Goal: Information Seeking & Learning: Check status

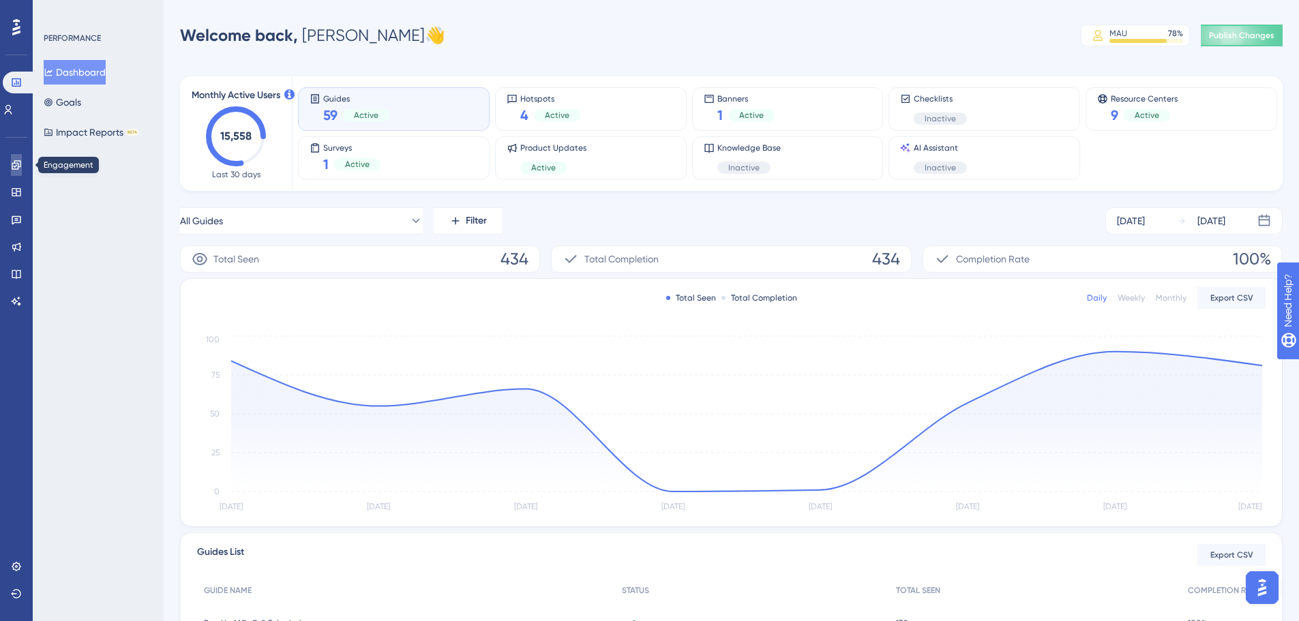
click at [15, 164] on icon at bounding box center [16, 165] width 11 height 11
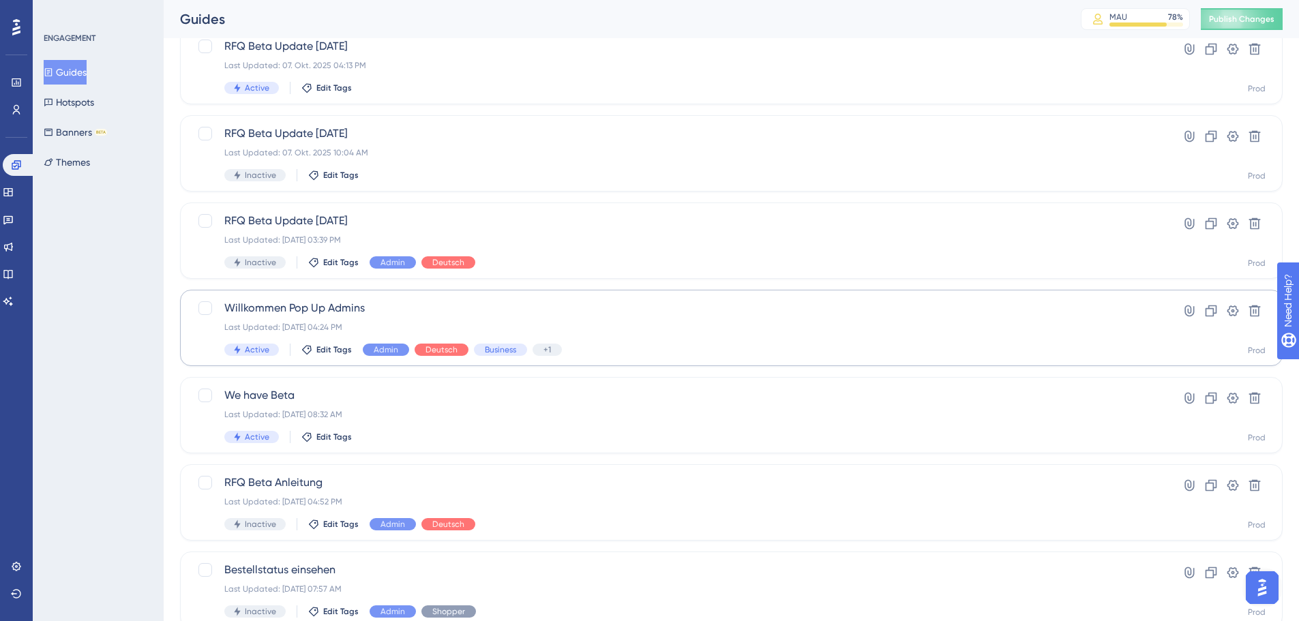
scroll to position [273, 0]
click at [555, 310] on span "Willkommen Pop Up Admins" at bounding box center [676, 307] width 905 height 16
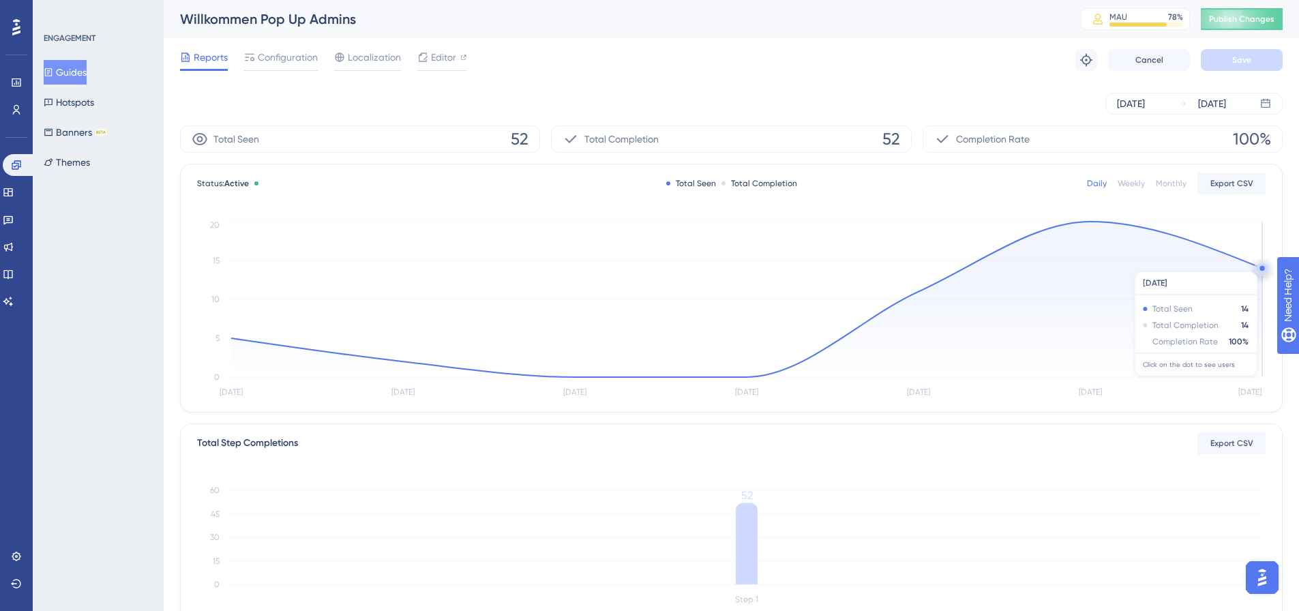
click at [1263, 265] on circle at bounding box center [1262, 268] width 11 height 11
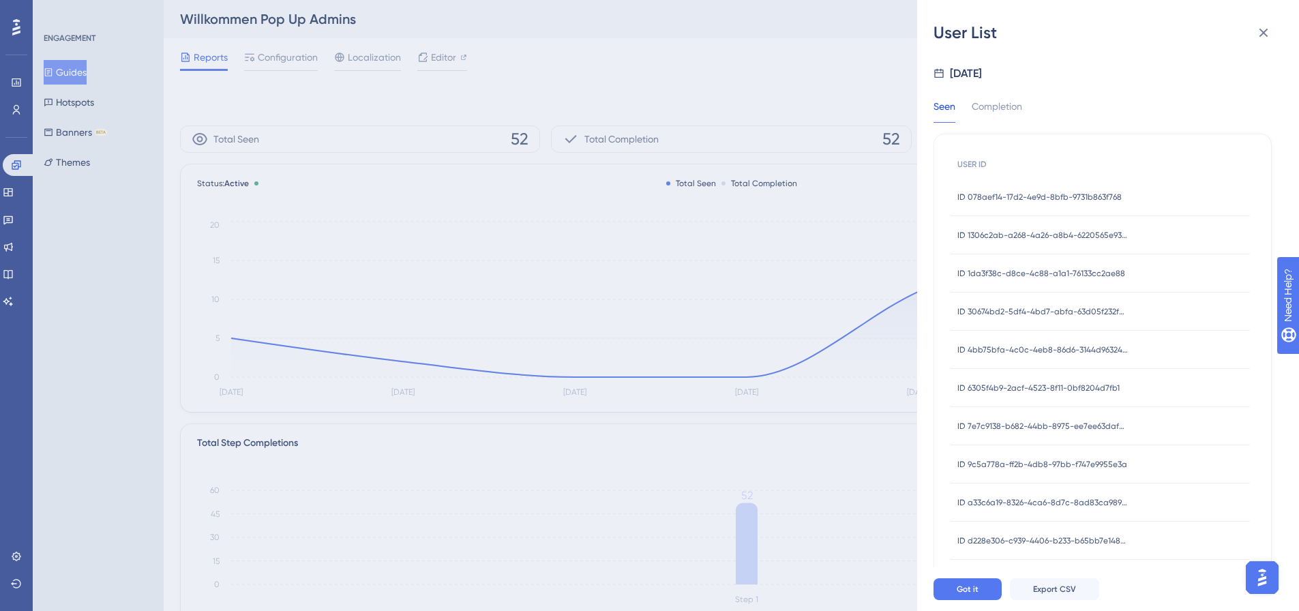
click at [1070, 201] on span "ID 078aef14-17d2-4e9d-8bfb-9731b863f768" at bounding box center [1040, 197] width 164 height 11
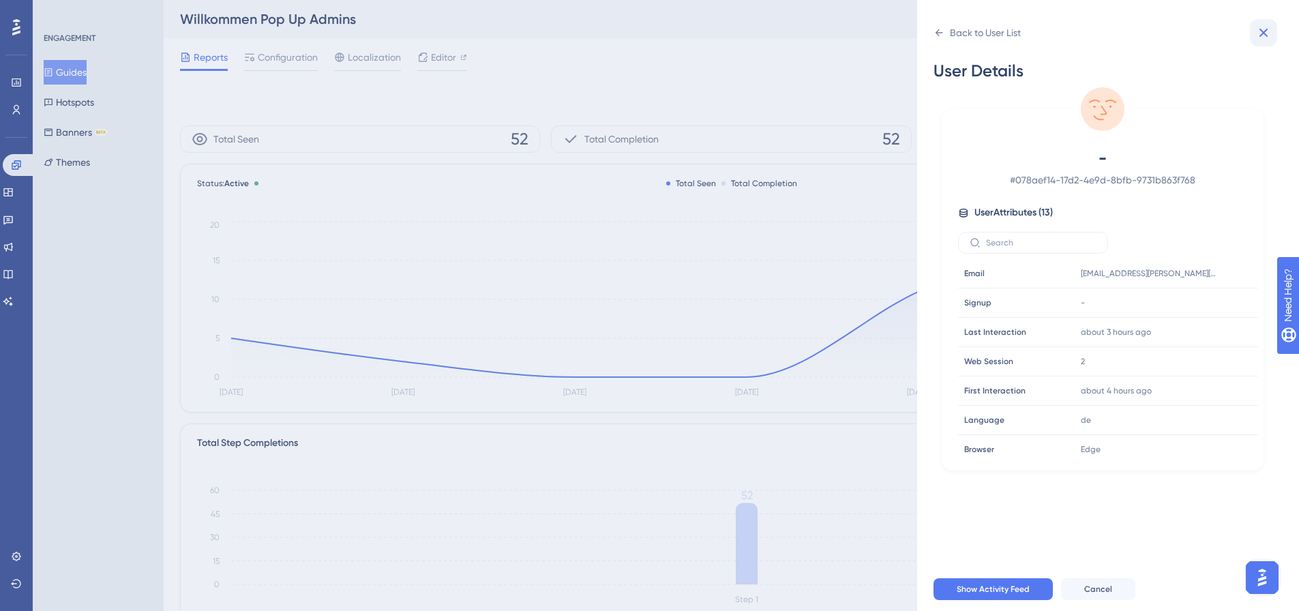
click at [1263, 35] on icon at bounding box center [1264, 33] width 16 height 16
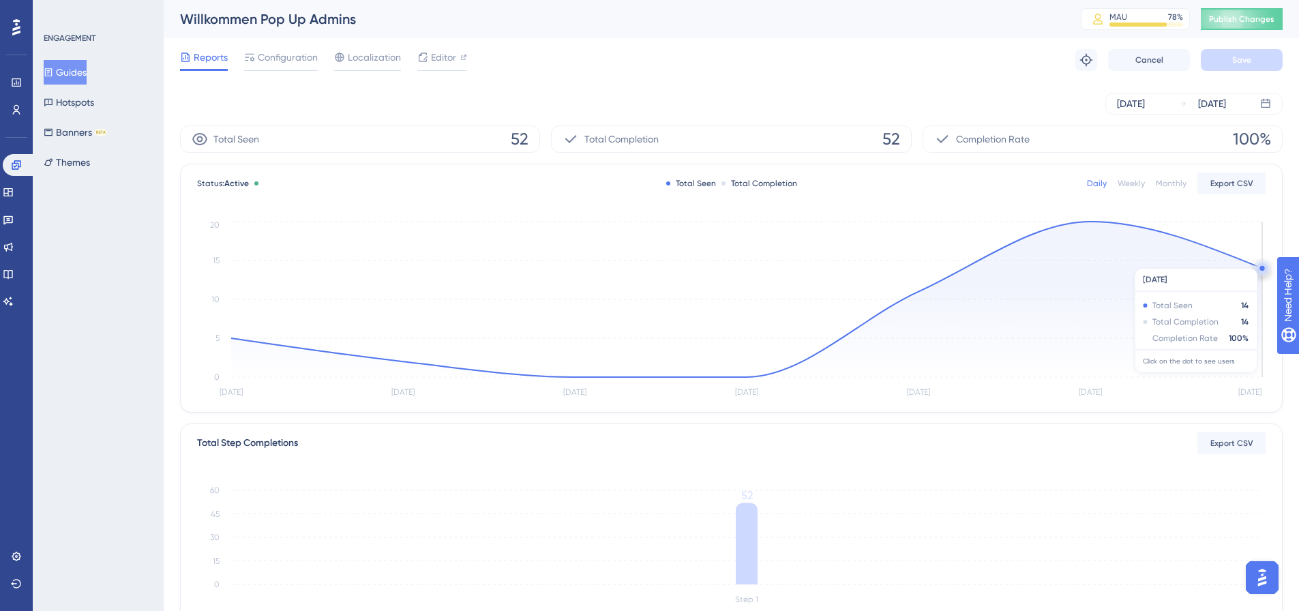
click at [1263, 267] on circle at bounding box center [1262, 268] width 5 height 5
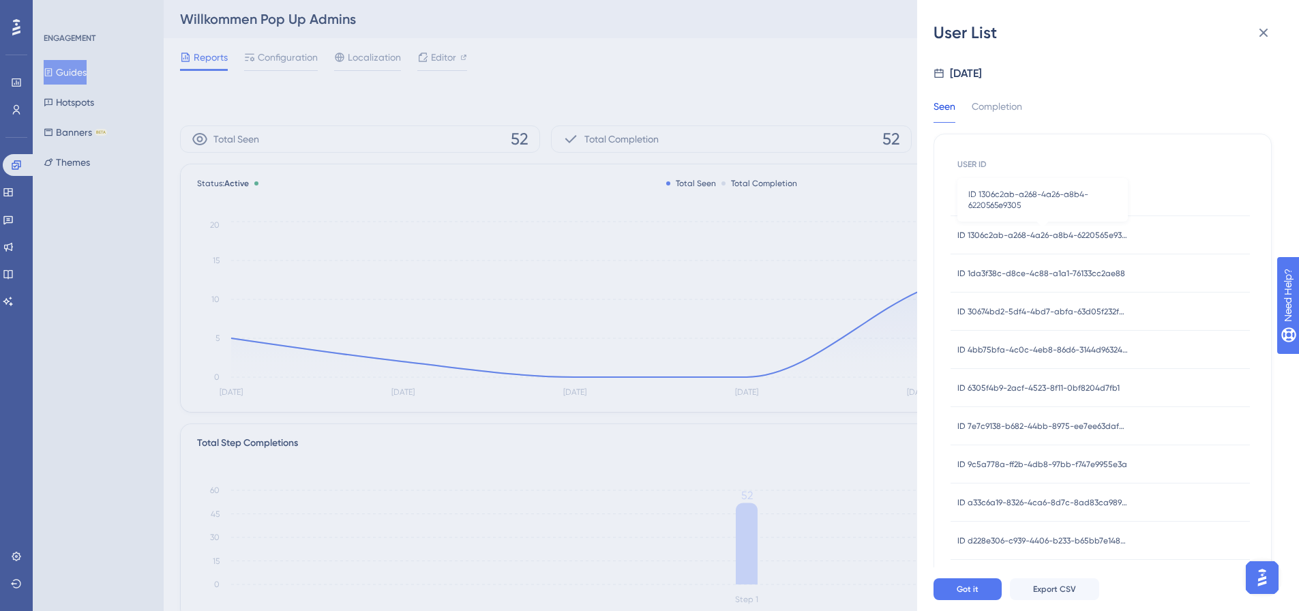
click at [1081, 234] on span "ID 1306c2ab-a268-4a26-a8b4-6220565e9305" at bounding box center [1043, 235] width 171 height 11
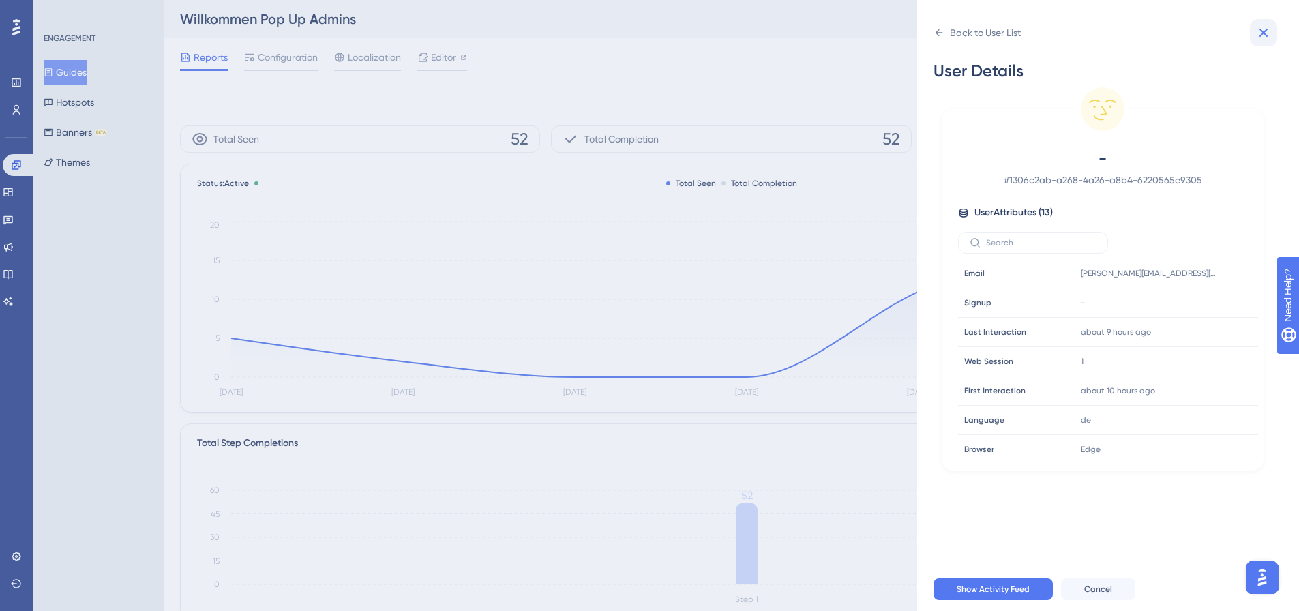
click at [1267, 34] on icon at bounding box center [1264, 33] width 16 height 16
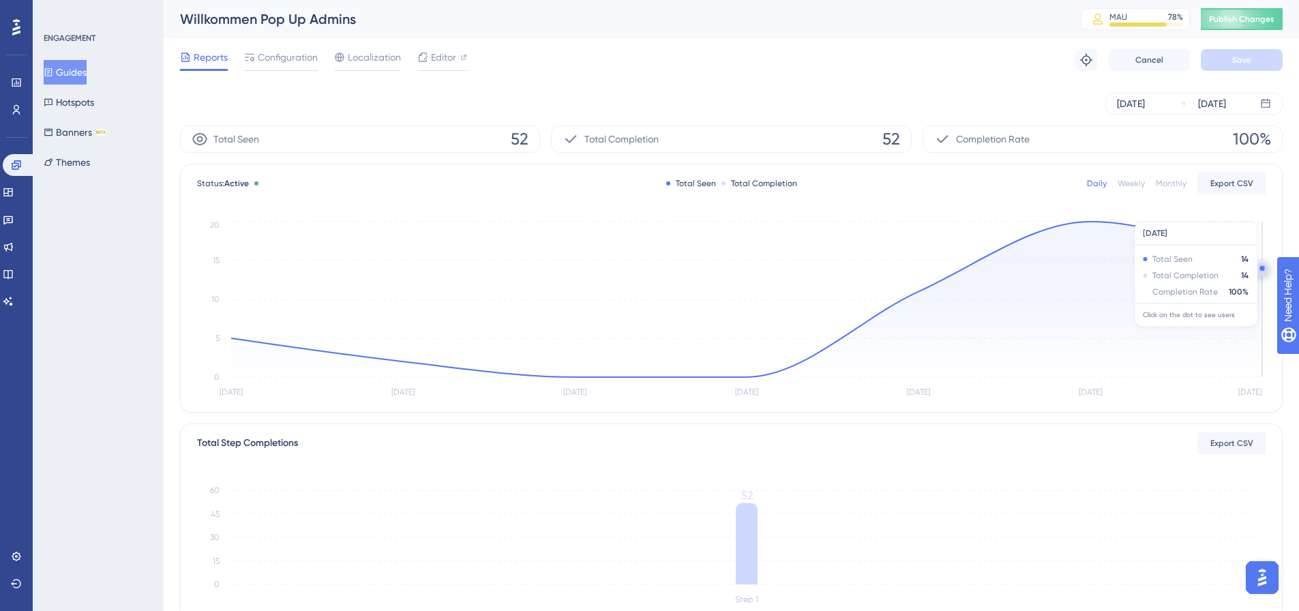
click at [1261, 270] on circle at bounding box center [1262, 268] width 11 height 11
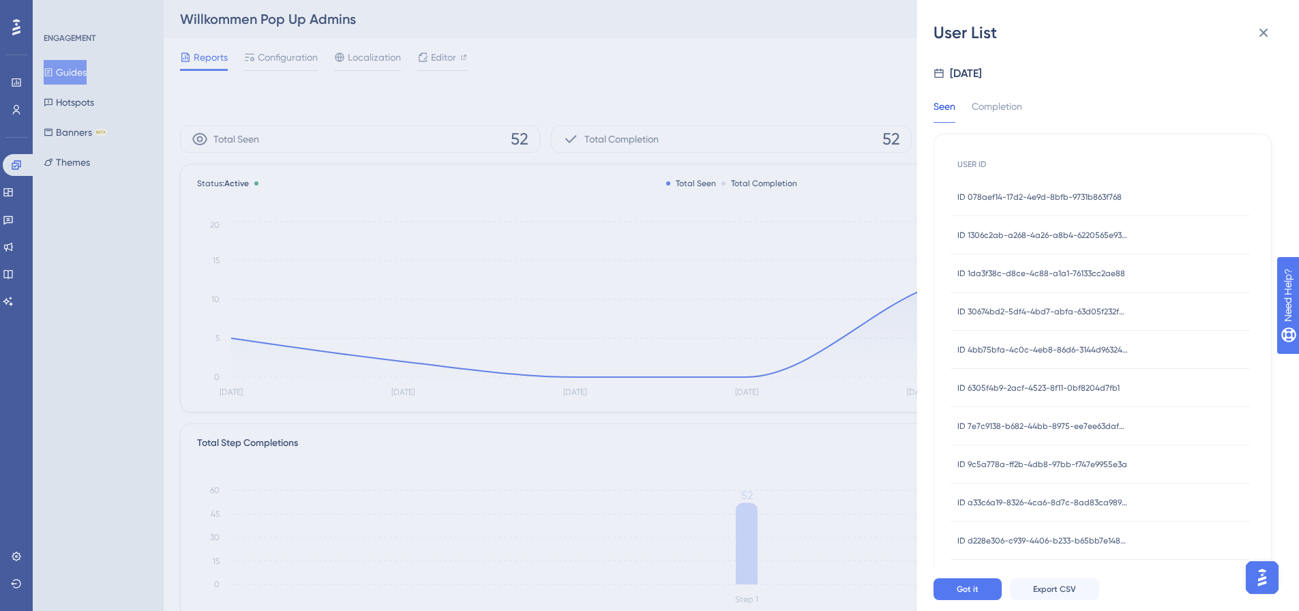
click at [1041, 274] on span "ID 1da3f38c-d8ce-4c88-a1a1-76133cc2ae88" at bounding box center [1042, 273] width 168 height 11
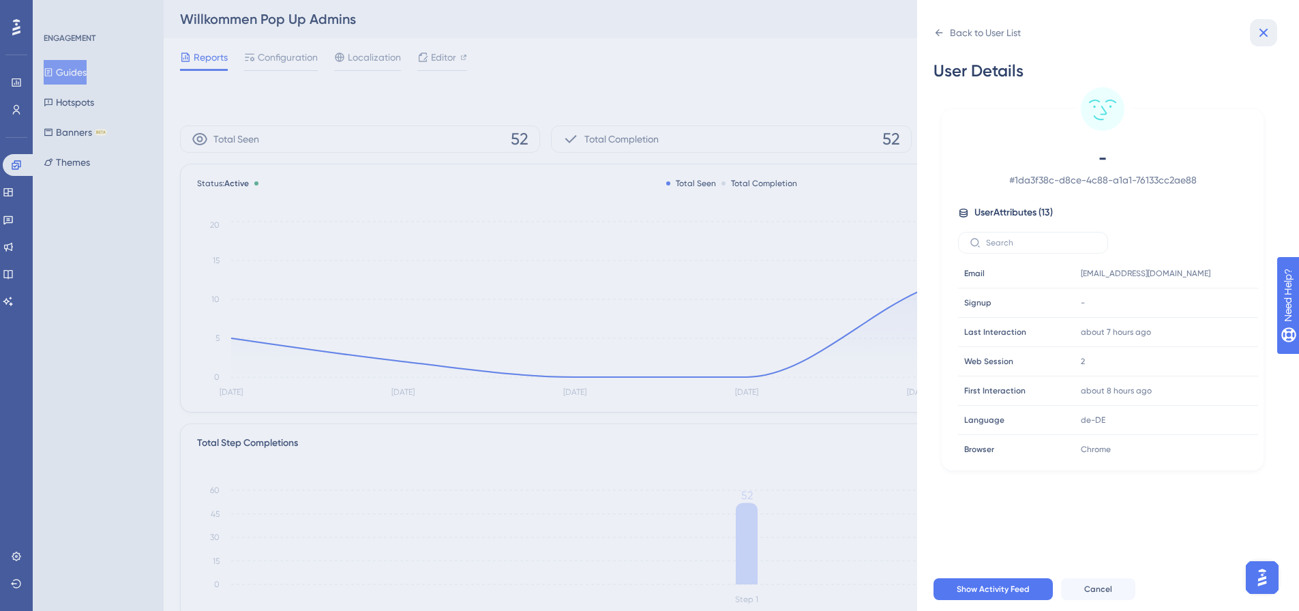
click at [1269, 38] on icon at bounding box center [1264, 33] width 16 height 16
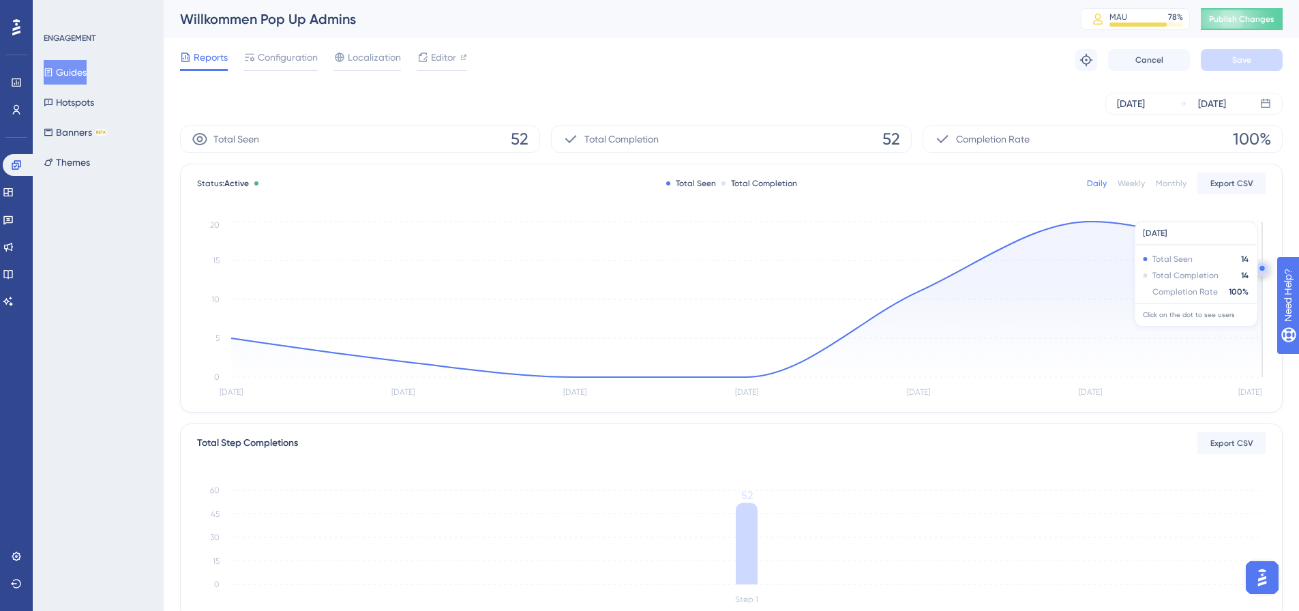
click at [1262, 267] on circle at bounding box center [1262, 268] width 5 height 5
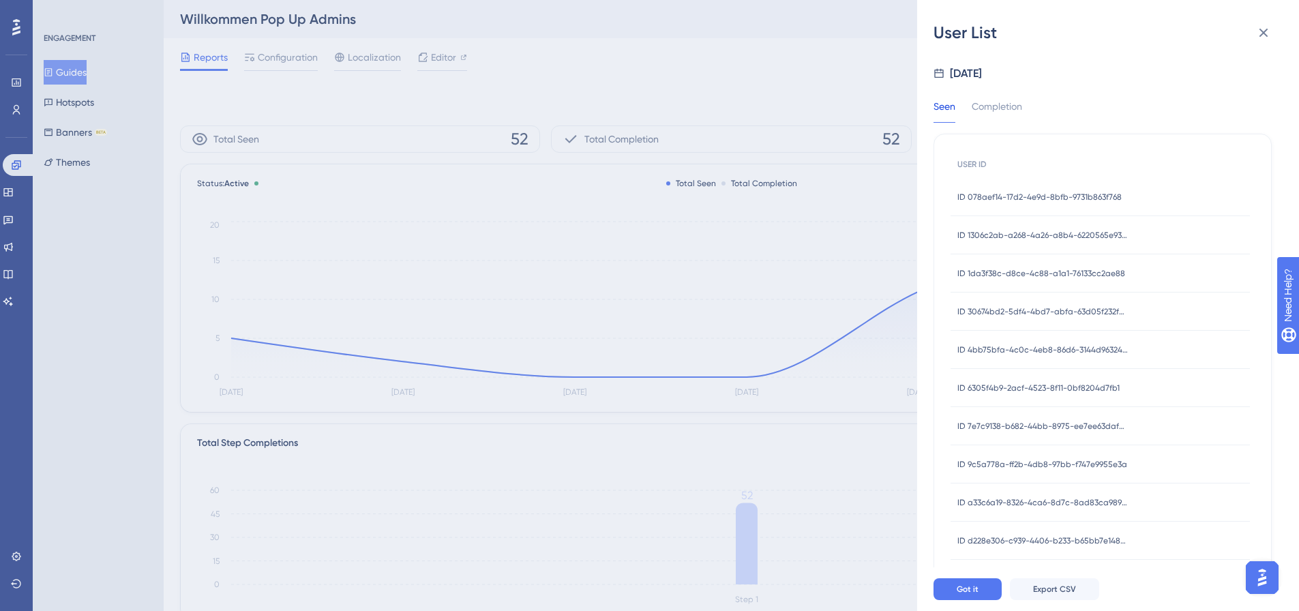
click at [1080, 313] on span "ID 30674bd2-5df4-4bd7-abfa-63d05f232f4c" at bounding box center [1043, 311] width 171 height 11
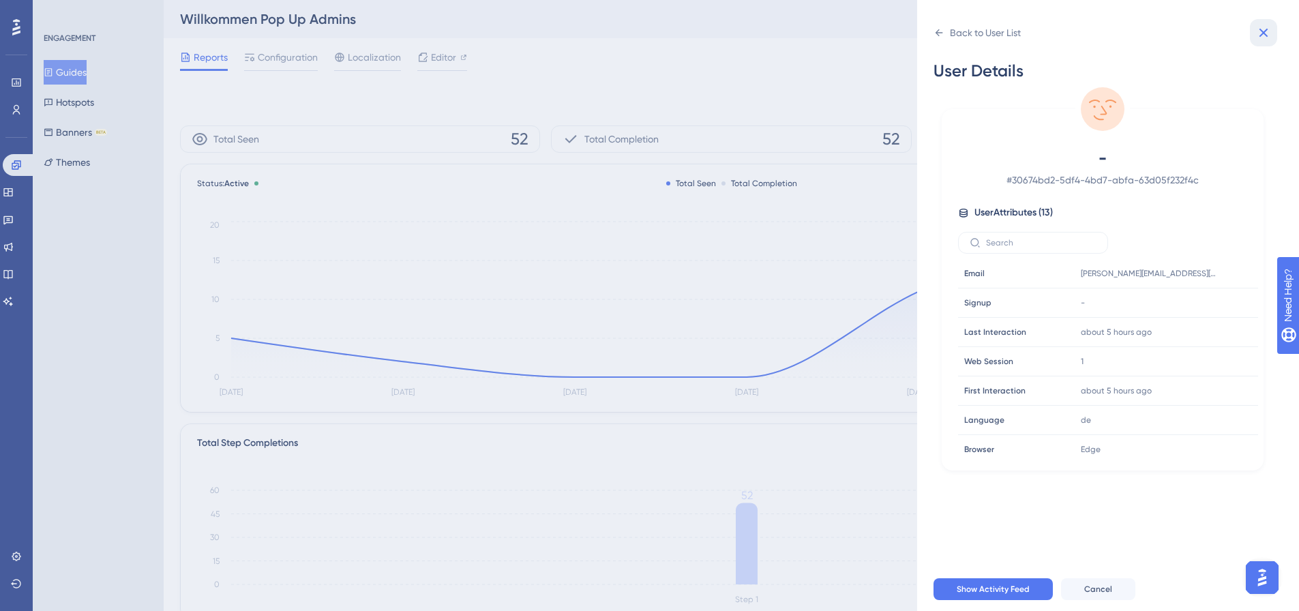
click at [1266, 31] on icon at bounding box center [1264, 33] width 9 height 9
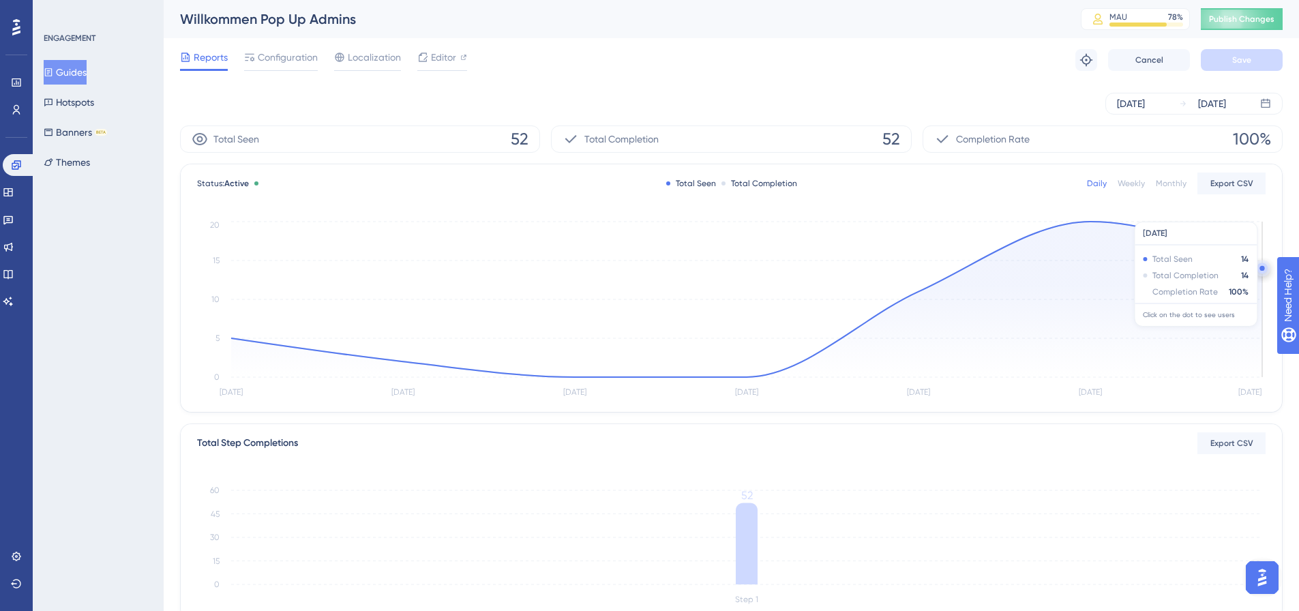
click at [1261, 271] on circle at bounding box center [1262, 268] width 11 height 11
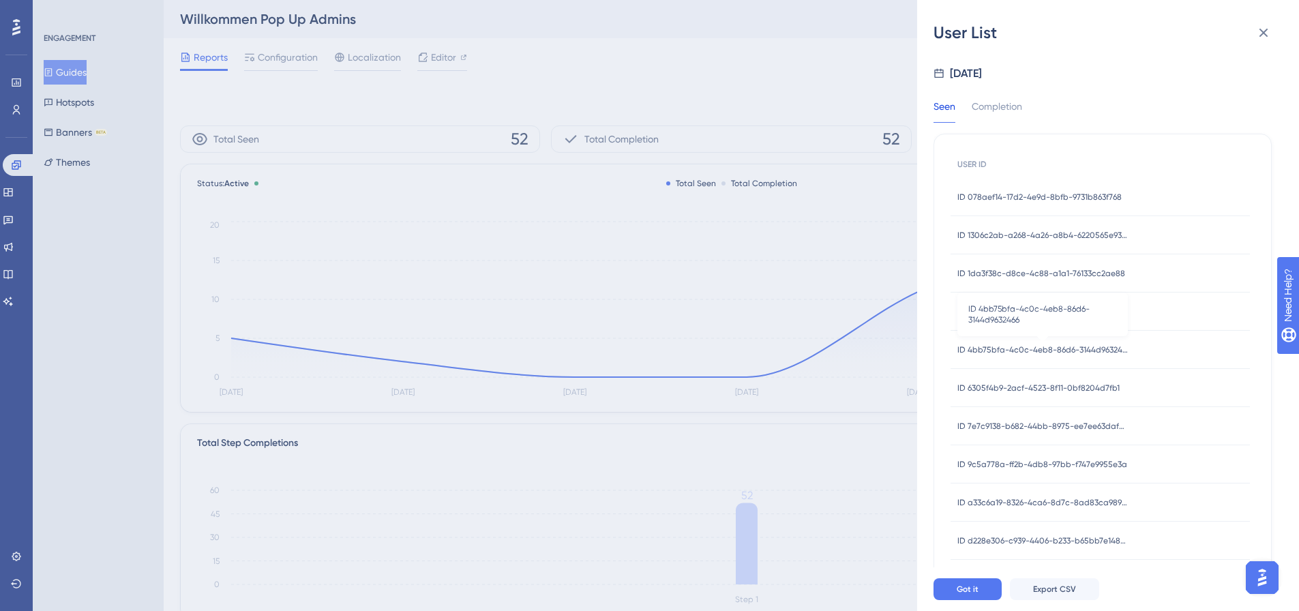
click at [1053, 349] on span "ID 4bb75bfa-4c0c-4eb8-86d6-3144d9632466" at bounding box center [1043, 349] width 171 height 11
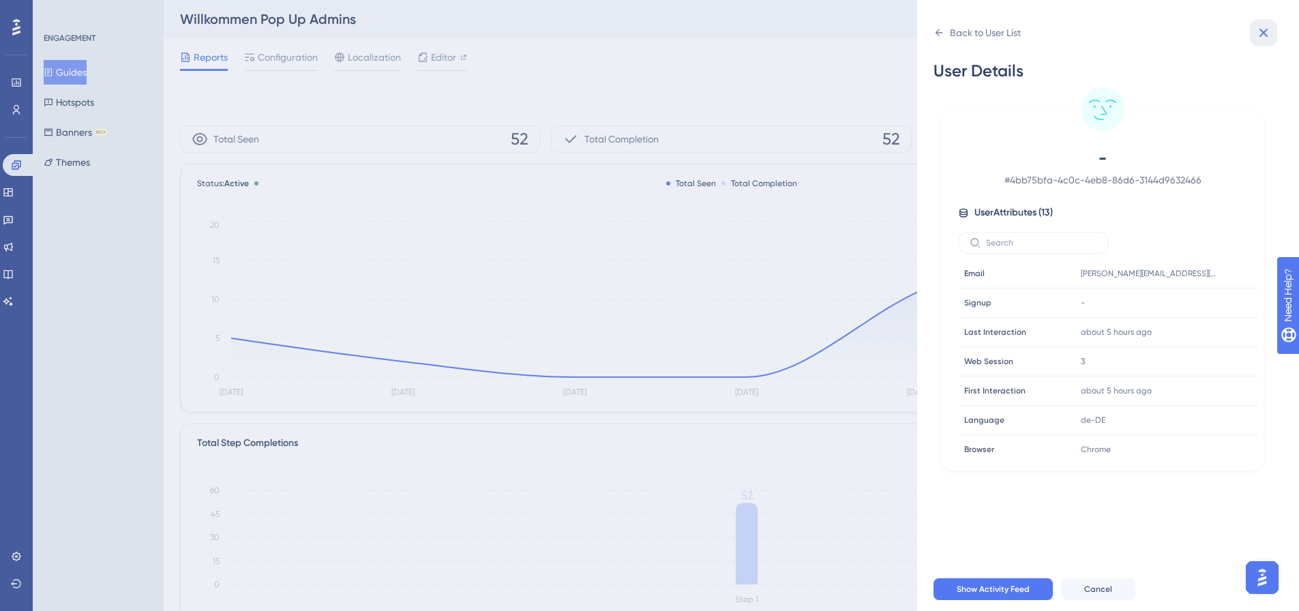
click at [1266, 35] on icon at bounding box center [1264, 33] width 9 height 9
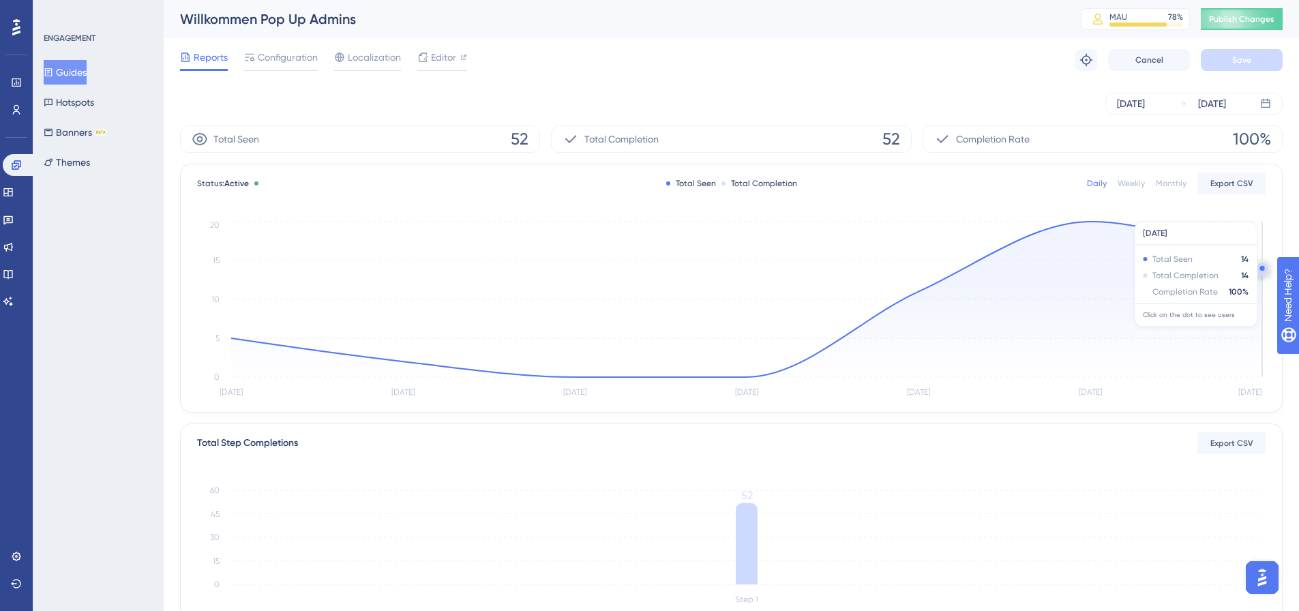
click at [1263, 266] on circle at bounding box center [1262, 268] width 5 height 5
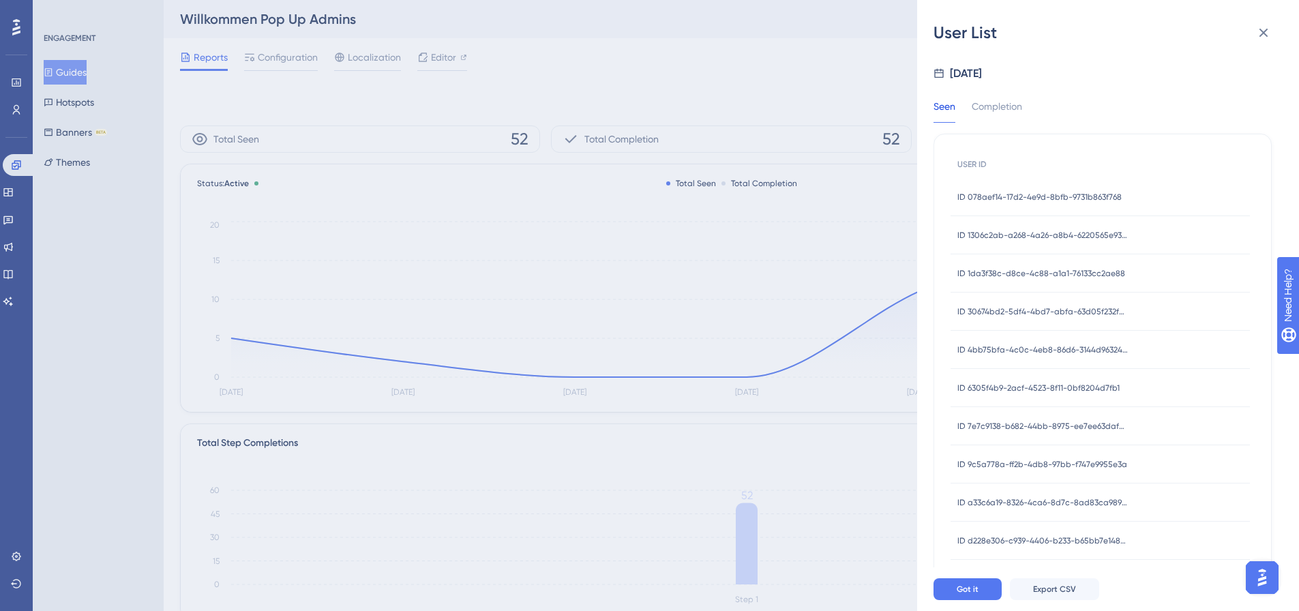
click at [1058, 378] on div "ID 6305f4b9-2acf-4523-8f11-0bf8204d7fb1 ID 6305f4b9-2acf-4523-8f11-0bf8204d7fb1" at bounding box center [1039, 388] width 162 height 38
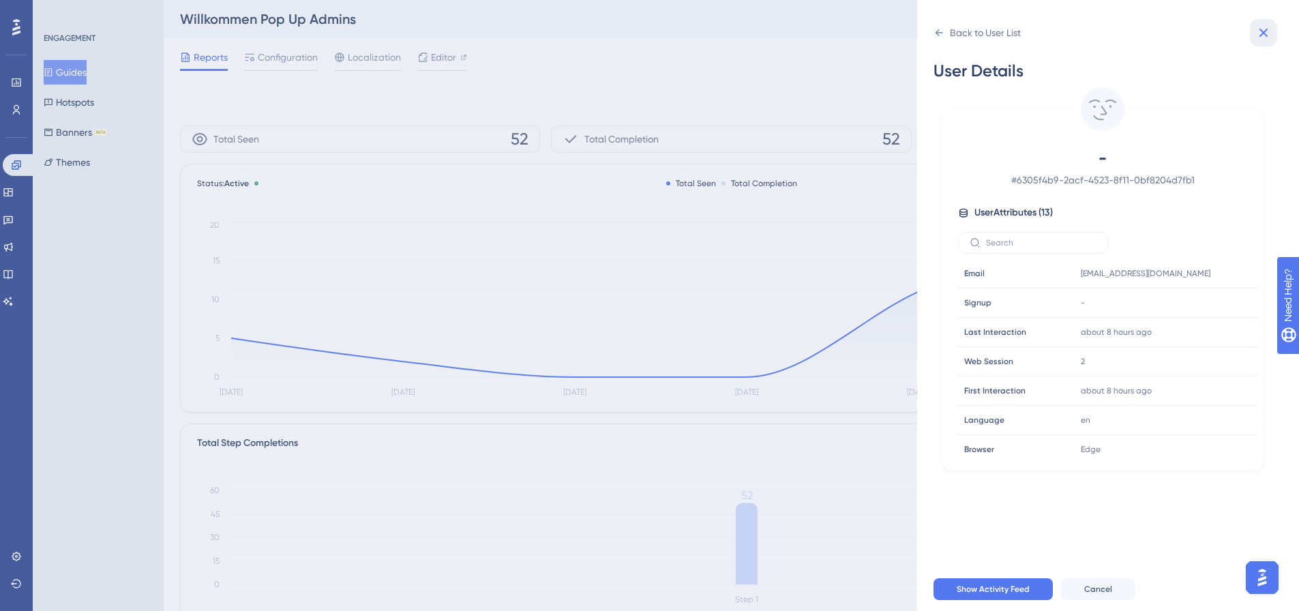
click at [1264, 32] on icon at bounding box center [1264, 33] width 9 height 9
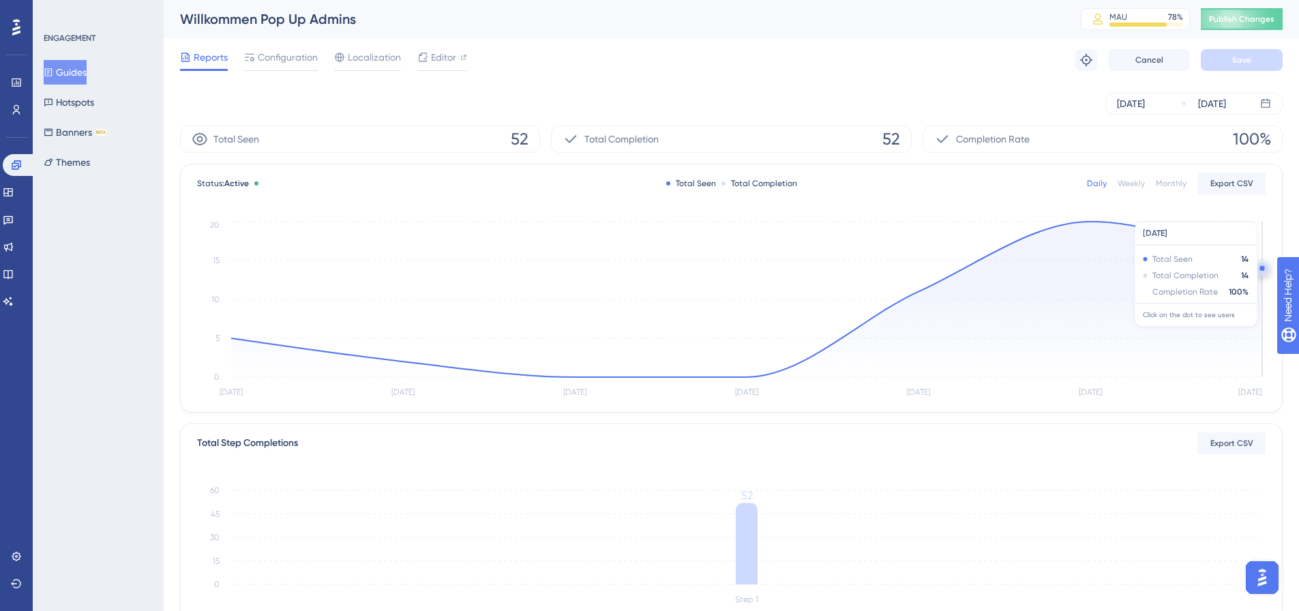
click at [1260, 269] on circle at bounding box center [1262, 268] width 11 height 11
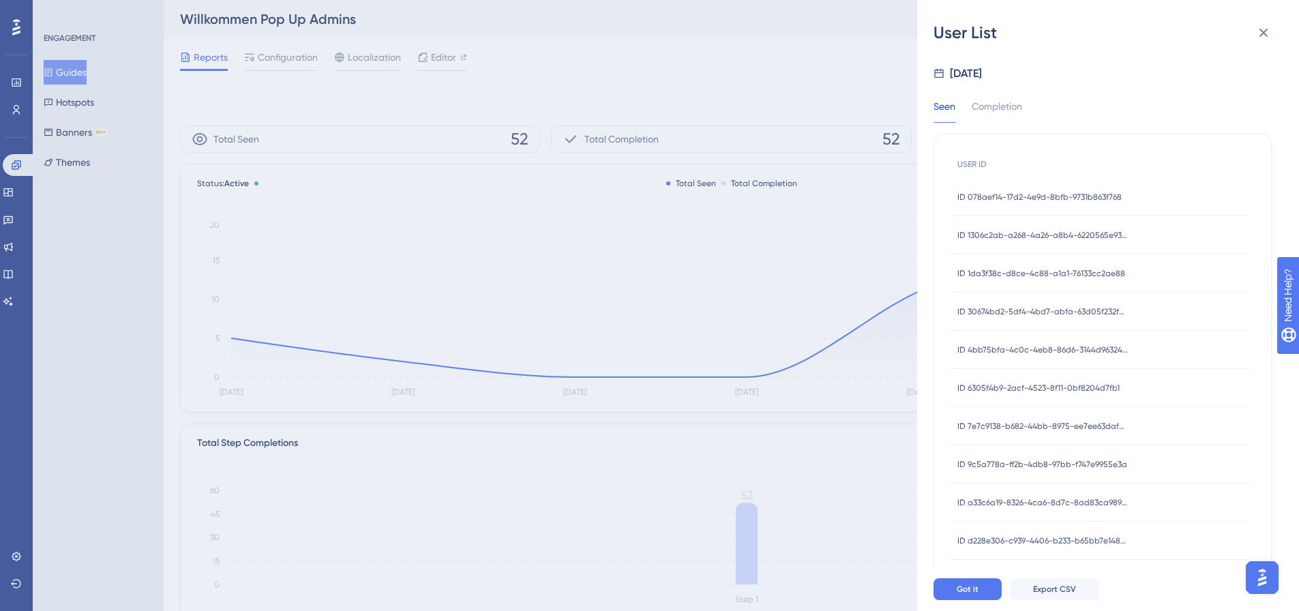
click at [1045, 384] on span "ID 6305f4b9-2acf-4523-8f11-0bf8204d7fb1" at bounding box center [1039, 388] width 162 height 11
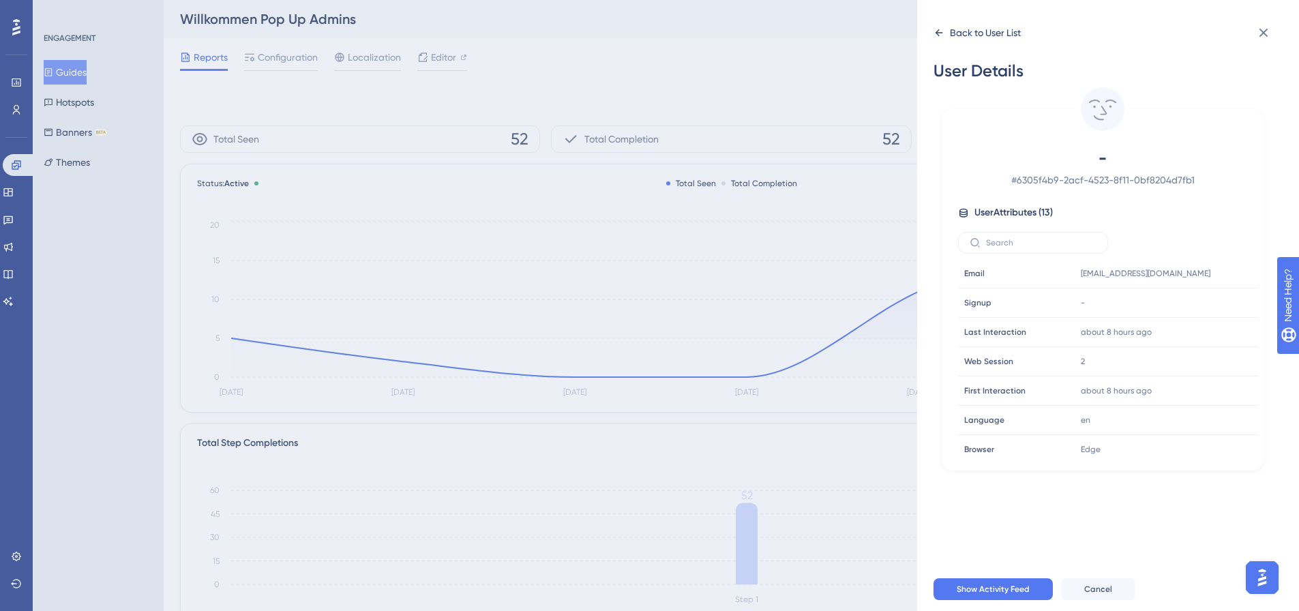
click at [972, 29] on div "Back to User List" at bounding box center [985, 33] width 71 height 16
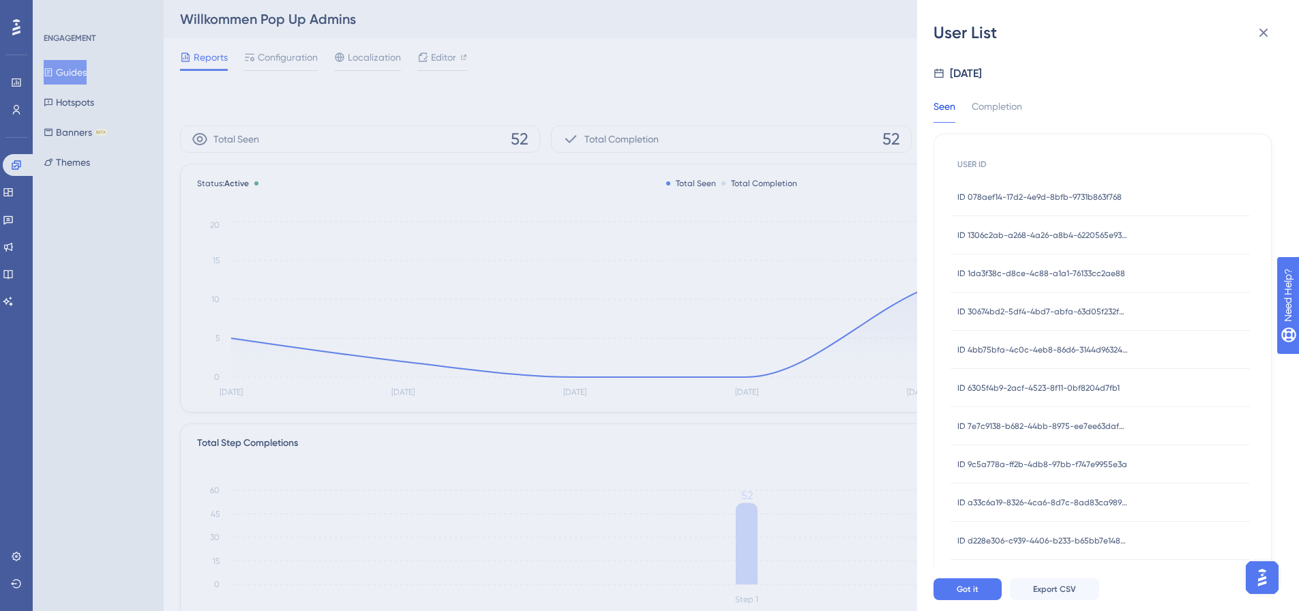
click at [1014, 416] on div "ID 7e7c9138-b682-44bb-8975-ee7ee63dafa9 ID 7e7c9138-b682-44bb-8975-ee7ee63dafa9" at bounding box center [1043, 426] width 171 height 38
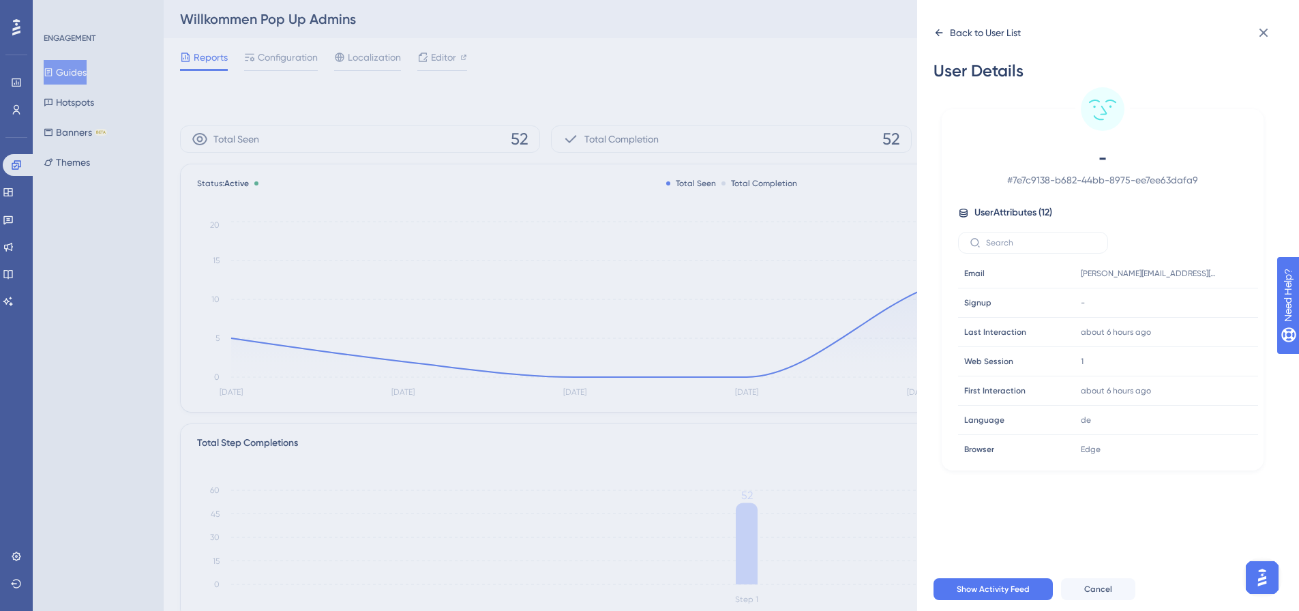
click at [959, 34] on div "Back to User List" at bounding box center [985, 33] width 71 height 16
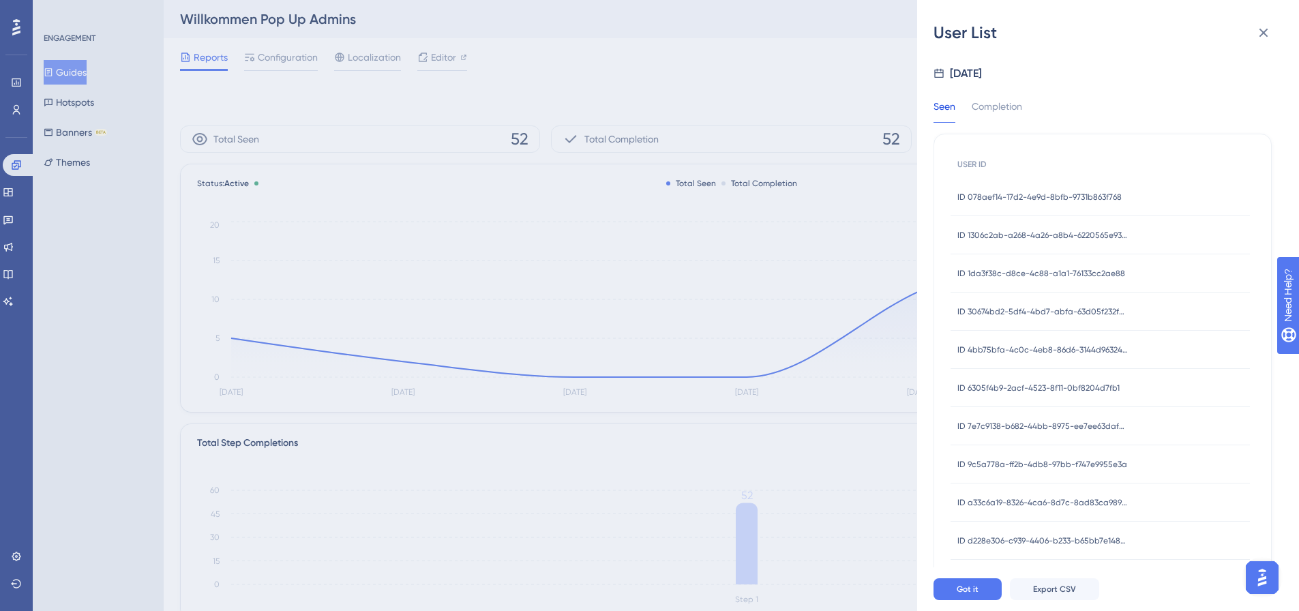
click at [1068, 462] on span "ID 9c5a778a-ff2b-4db8-97bb-f747e9955e3a" at bounding box center [1043, 464] width 170 height 11
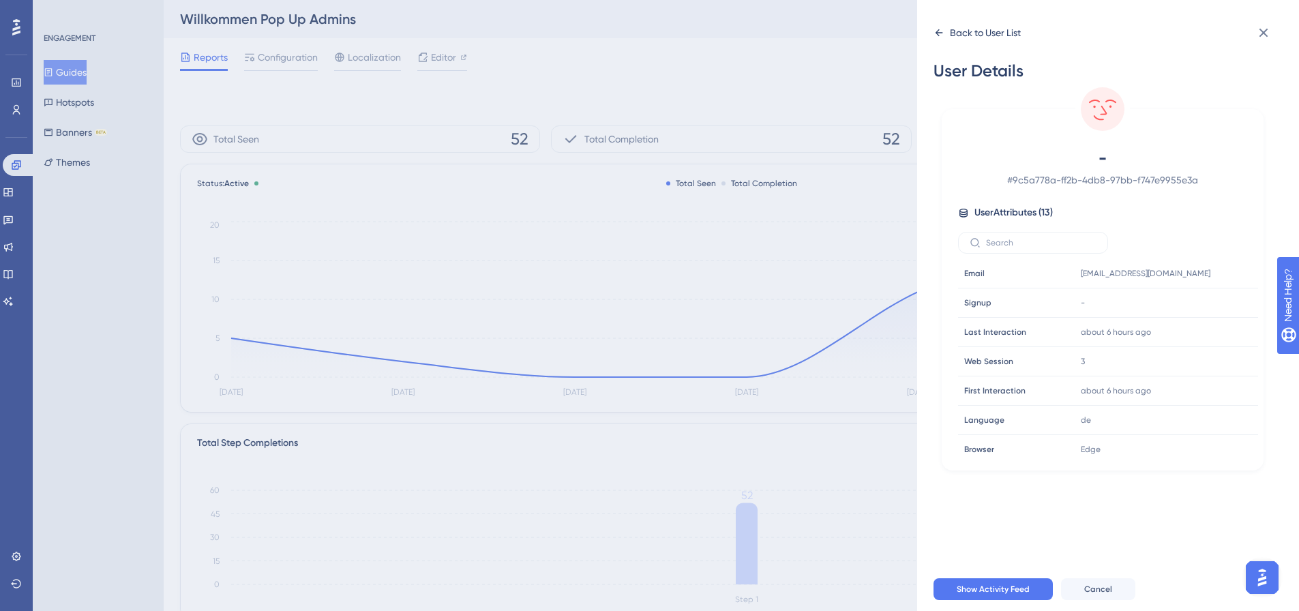
click at [945, 33] on div "Back to User List" at bounding box center [977, 33] width 87 height 22
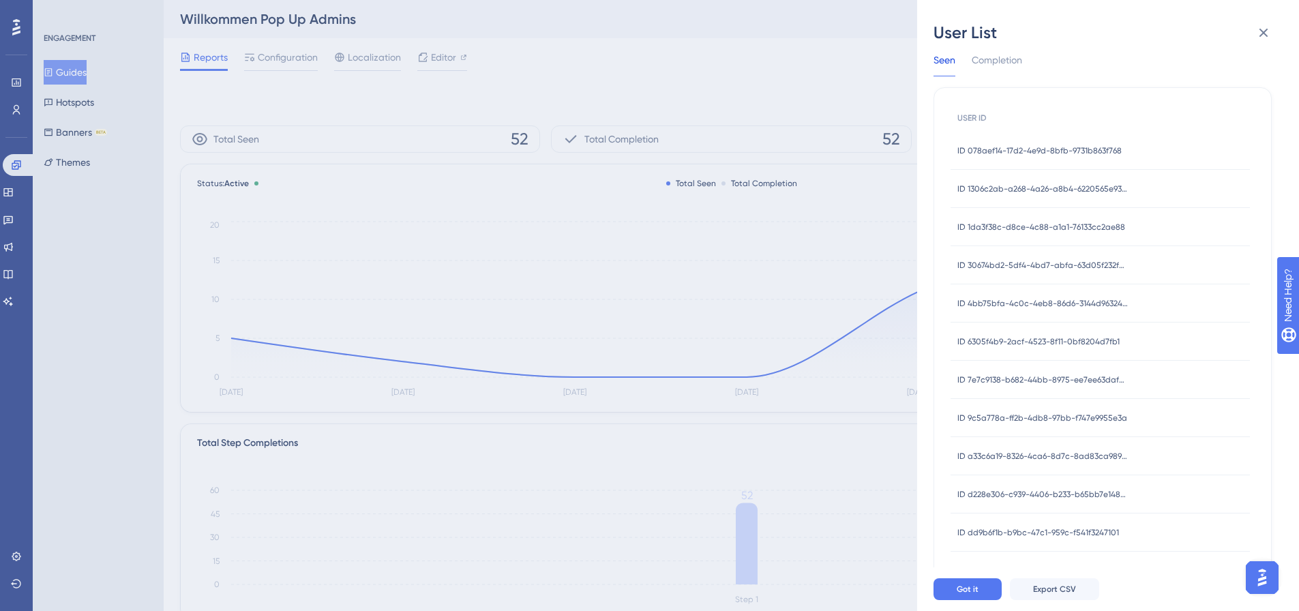
scroll to position [68, 0]
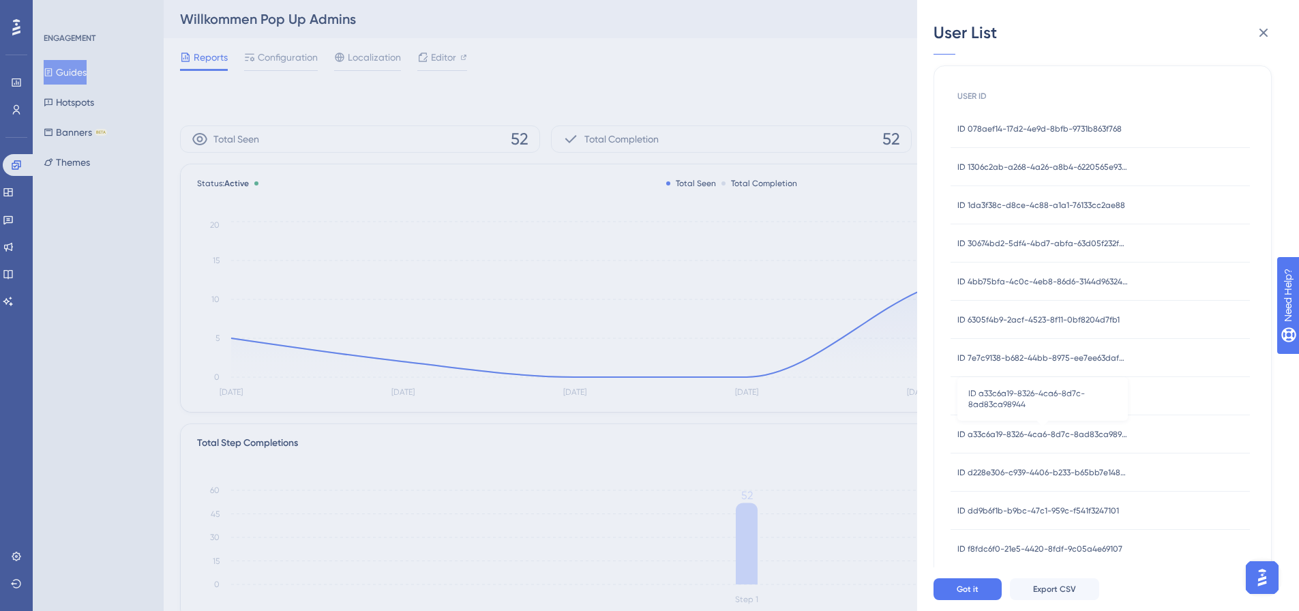
click at [1067, 437] on span "ID a33c6a19-8326-4ca6-8d7c-8ad83ca98944" at bounding box center [1043, 434] width 171 height 11
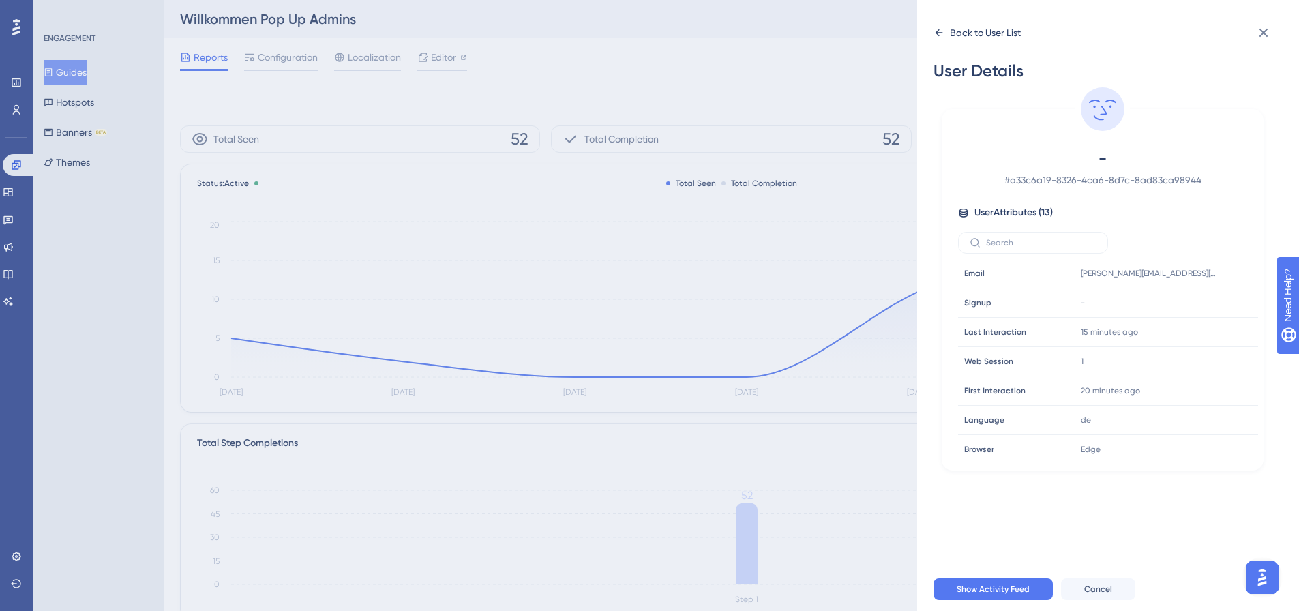
click at [965, 35] on div "Back to User List" at bounding box center [985, 33] width 71 height 16
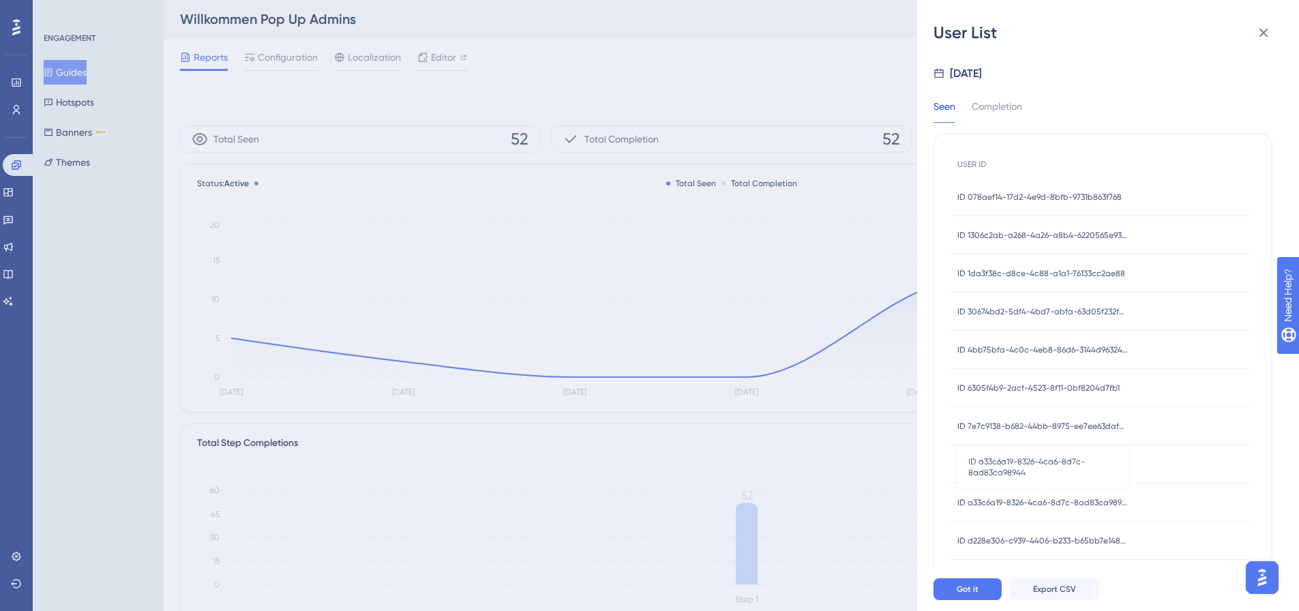
click at [1056, 501] on span "ID a33c6a19-8326-4ca6-8d7c-8ad83ca98944" at bounding box center [1043, 502] width 171 height 11
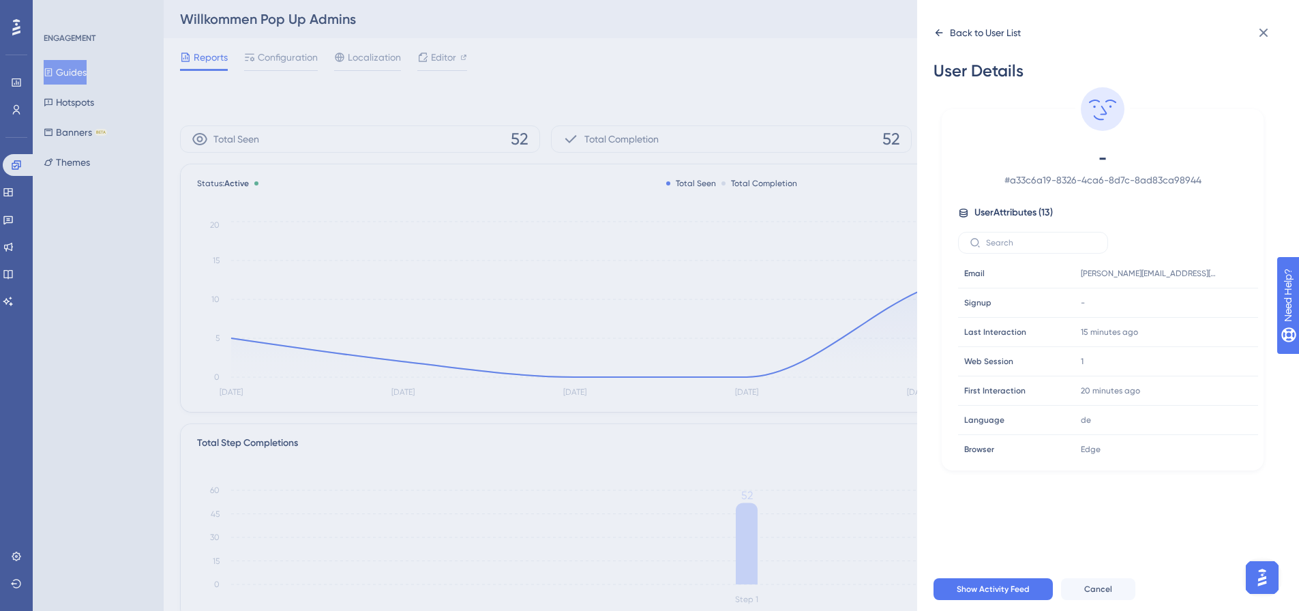
click at [978, 40] on div "Back to User List" at bounding box center [985, 33] width 71 height 16
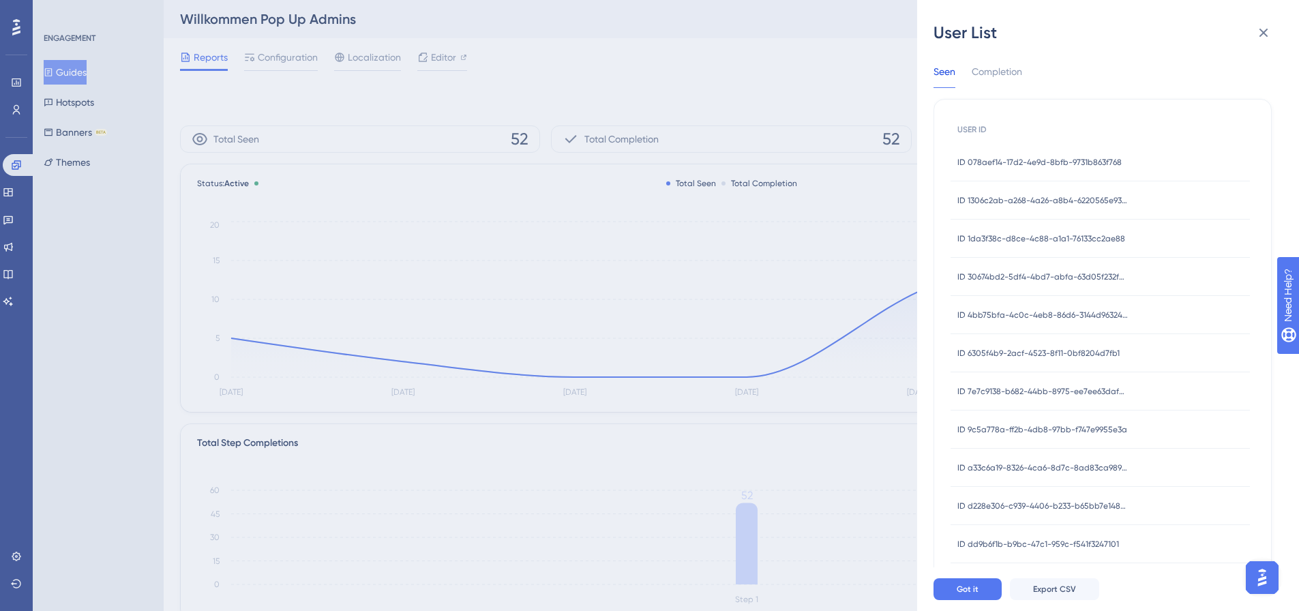
scroll to position [92, 0]
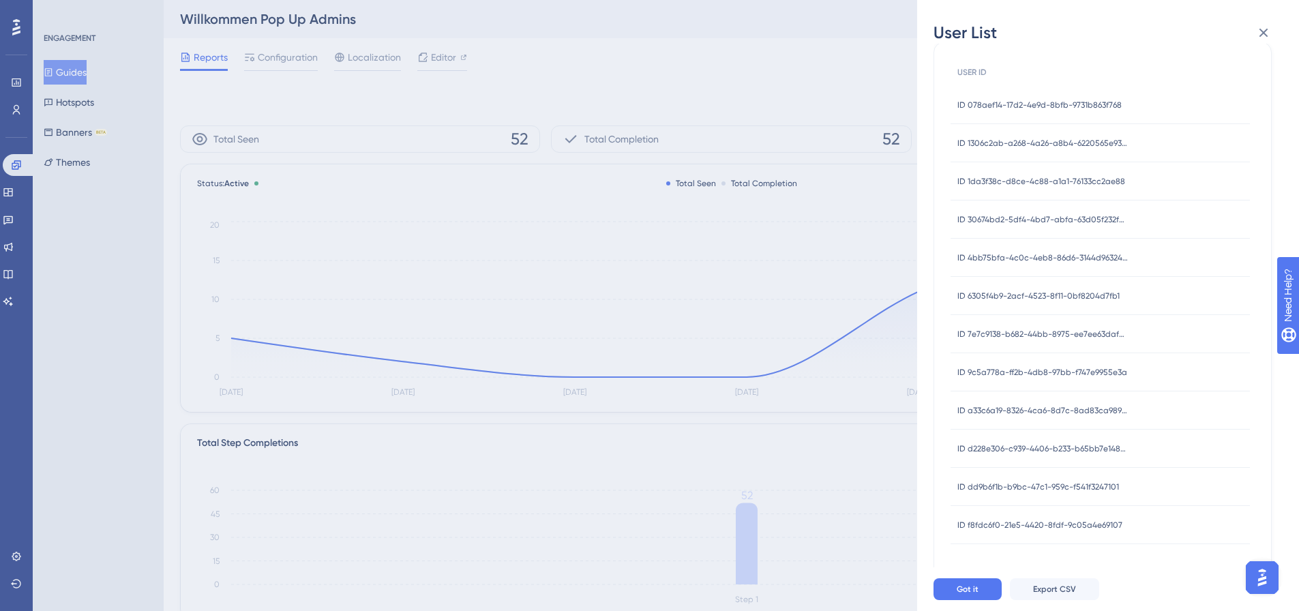
click at [1037, 484] on span "ID dd9b6f1b-b9bc-47c1-959c-f541f3247101" at bounding box center [1039, 487] width 162 height 11
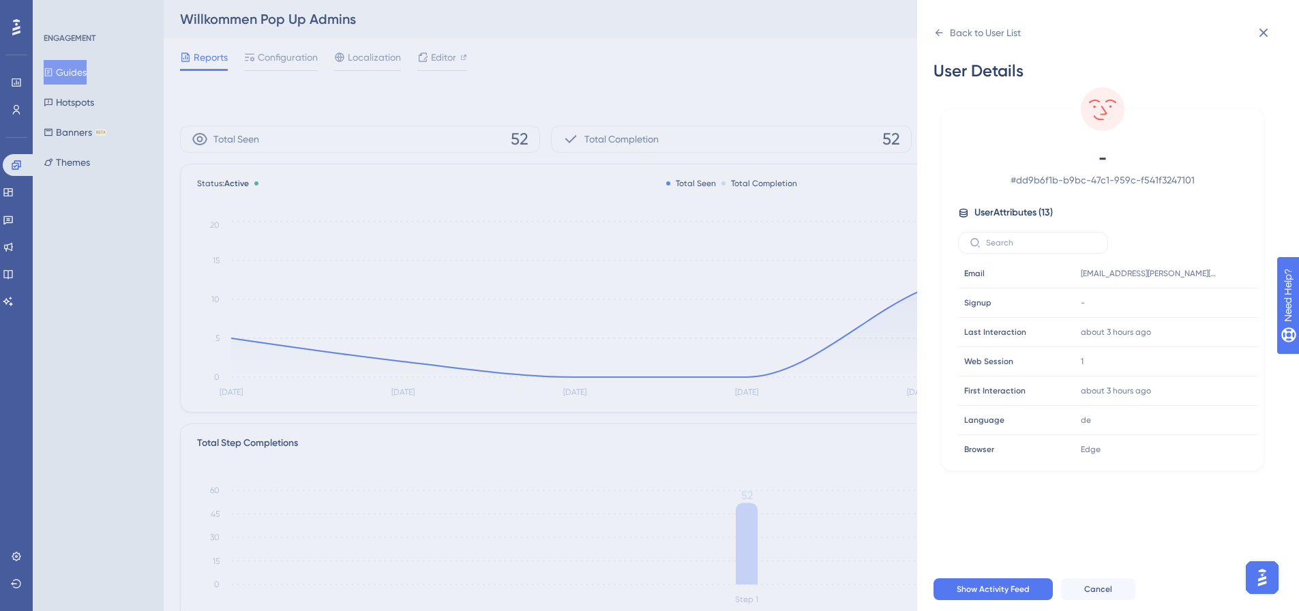
scroll to position [0, 0]
click at [959, 37] on div "Back to User List" at bounding box center [985, 33] width 71 height 16
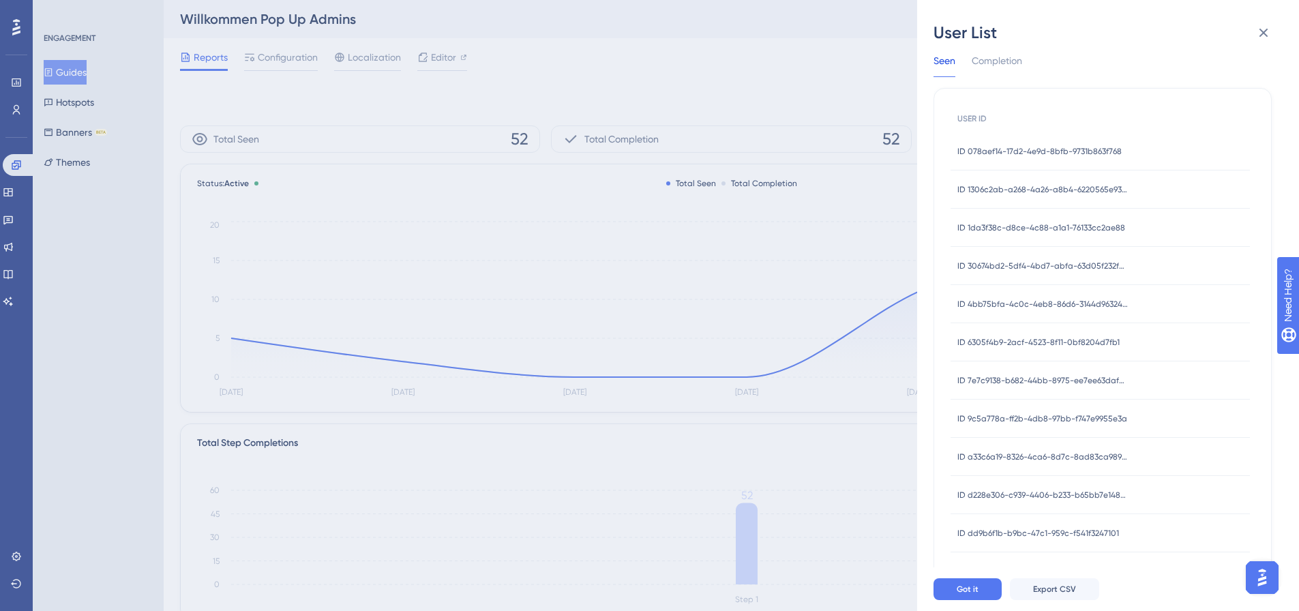
scroll to position [92, 0]
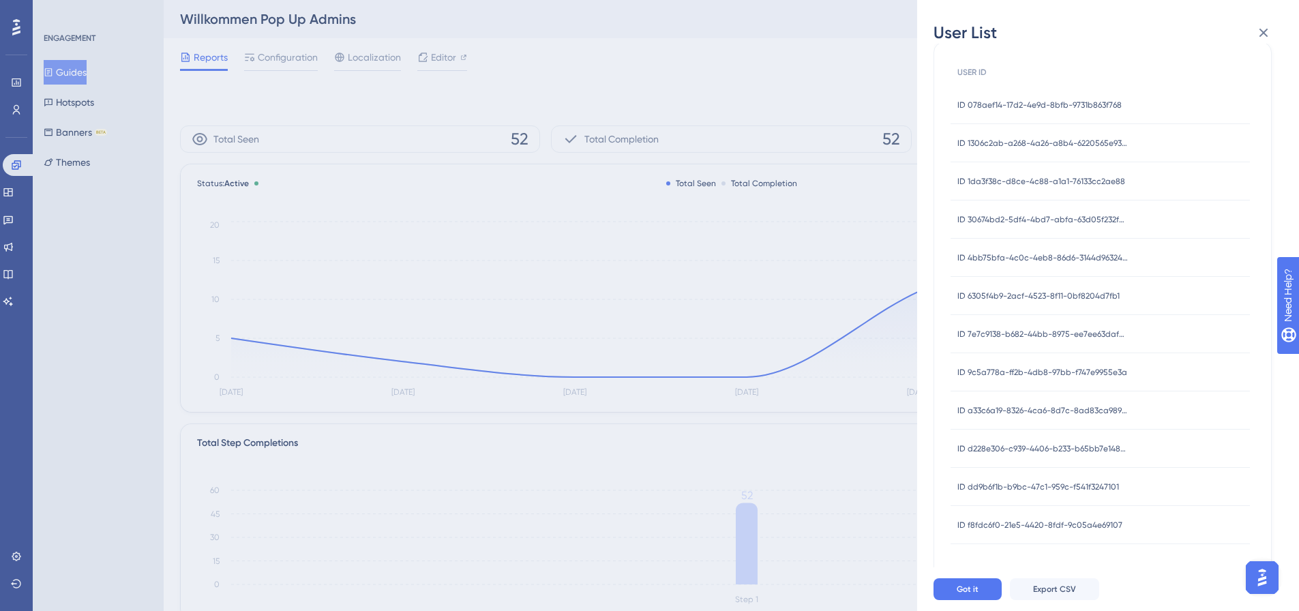
click at [1045, 520] on span "ID f8fdc6f0-21e5-4420-8fdf-9c05a4e69107" at bounding box center [1040, 525] width 165 height 11
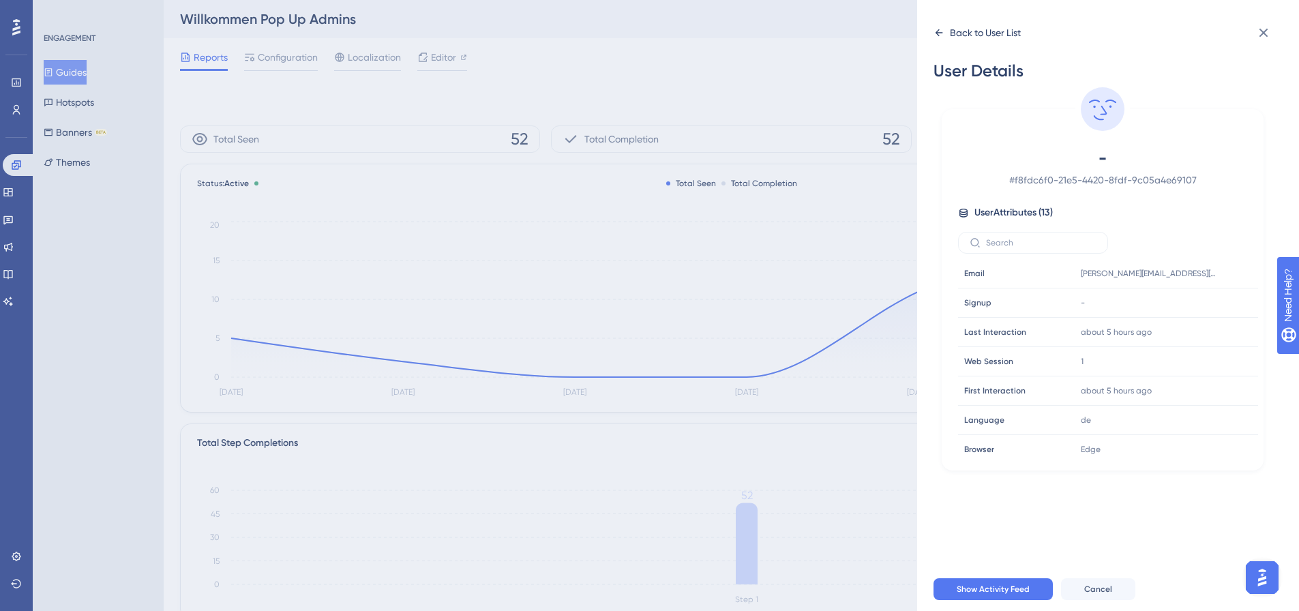
click at [948, 31] on div "Back to User List" at bounding box center [977, 33] width 87 height 22
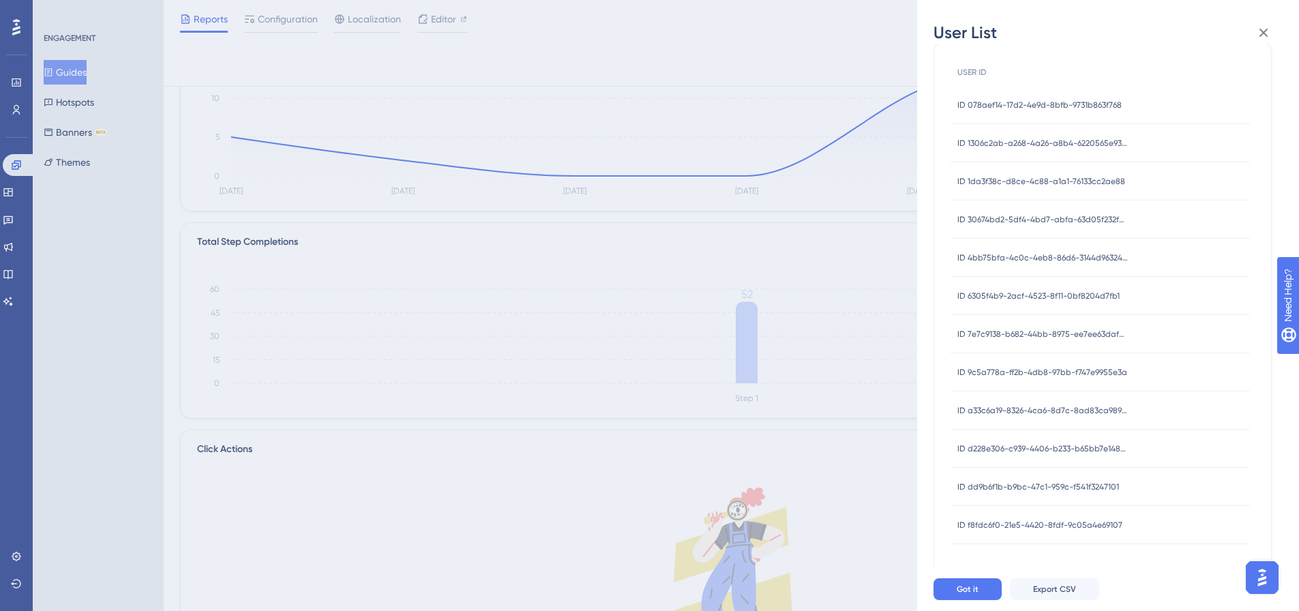
scroll to position [205, 0]
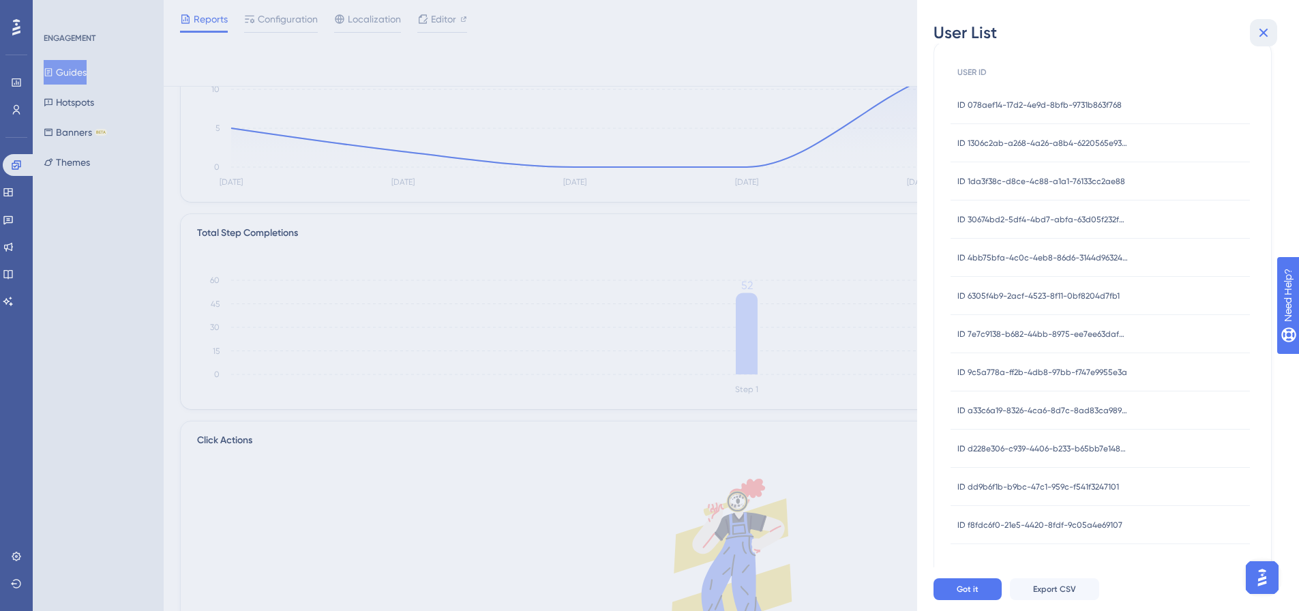
click at [1269, 33] on icon at bounding box center [1264, 33] width 16 height 16
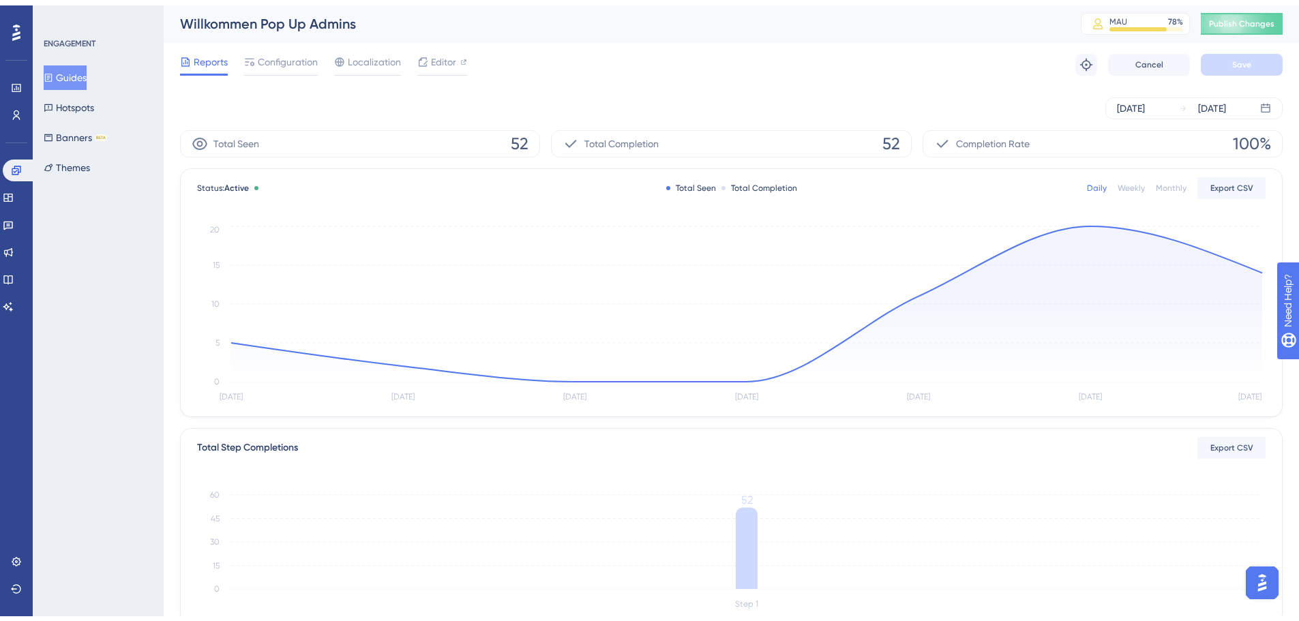
scroll to position [0, 0]
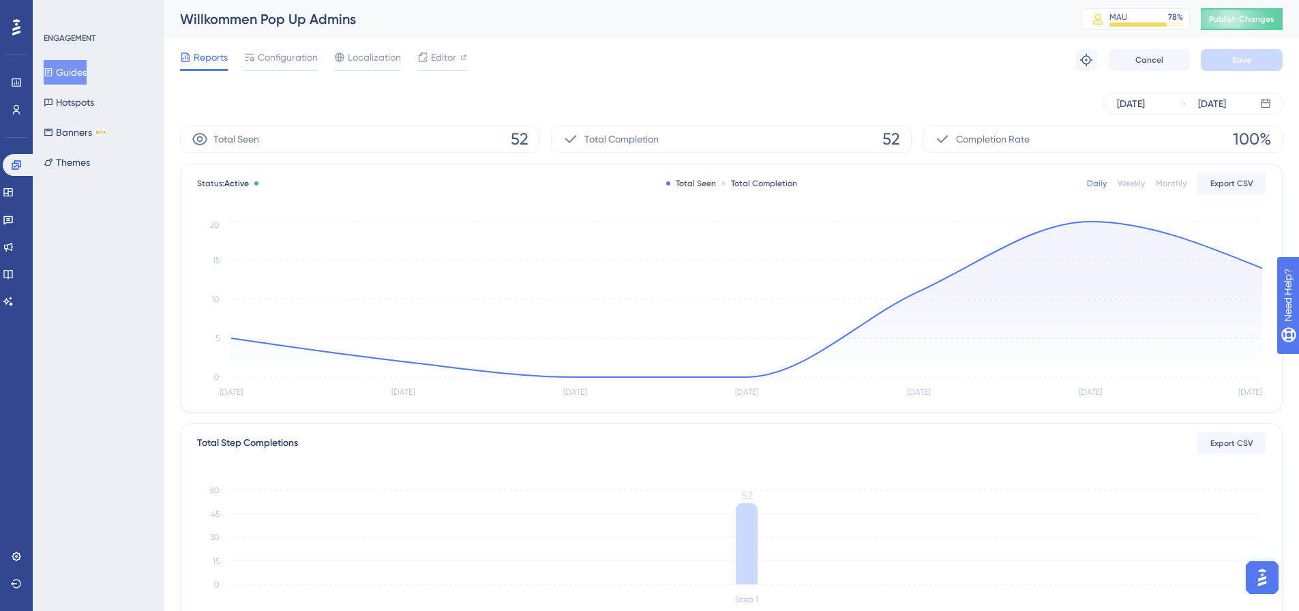
click at [1089, 221] on icon "[DATE] Oct [DATE] Oct [DATE] Oct [DATE] 0 5 10 15 20" at bounding box center [731, 309] width 1069 height 183
click at [1091, 225] on circle at bounding box center [1090, 221] width 11 height 11
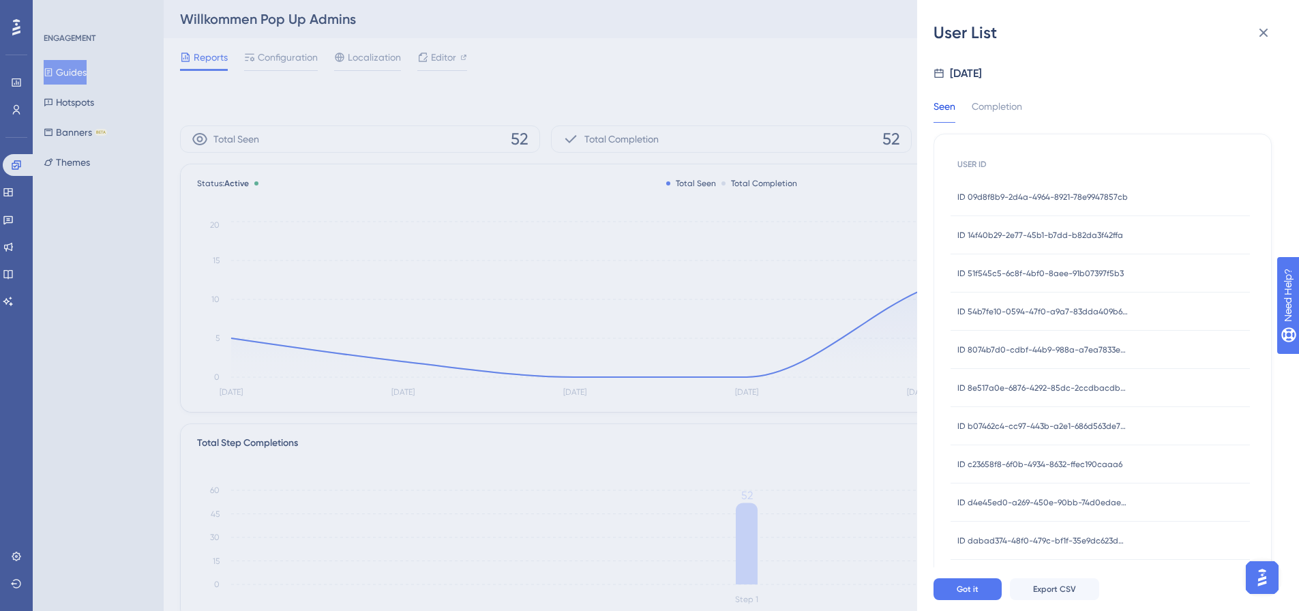
click at [1067, 197] on span "ID 09d8f8b9-2d4a-4964-8921-78e9947857cb" at bounding box center [1043, 197] width 171 height 11
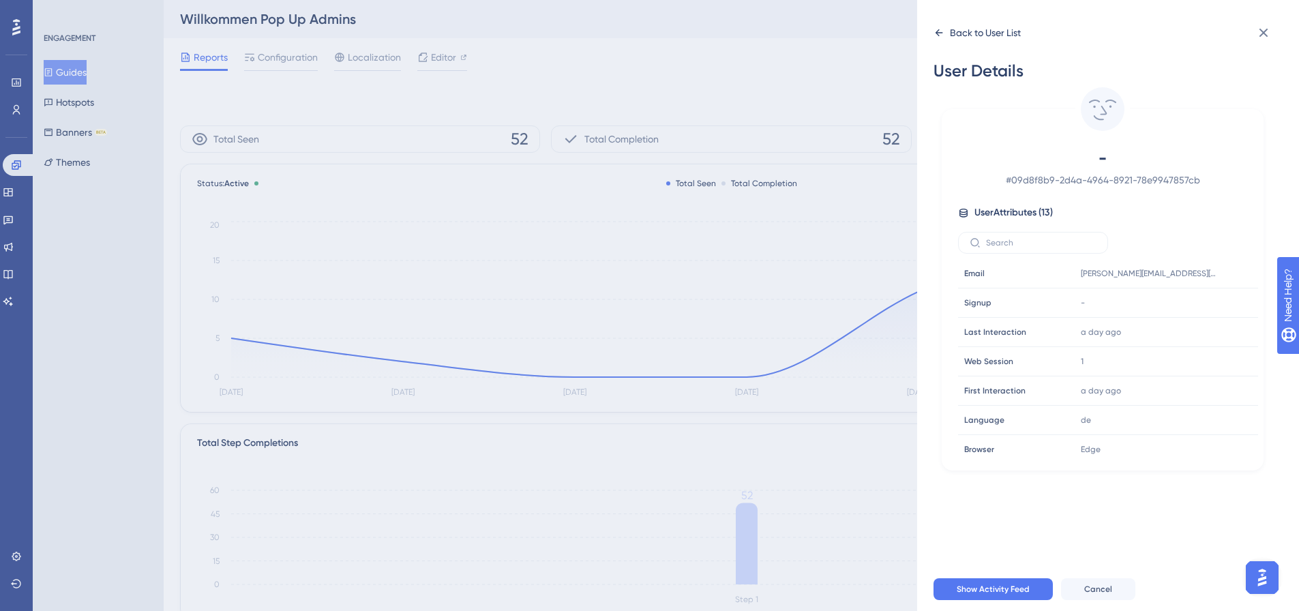
click at [958, 37] on div "Back to User List" at bounding box center [985, 33] width 71 height 16
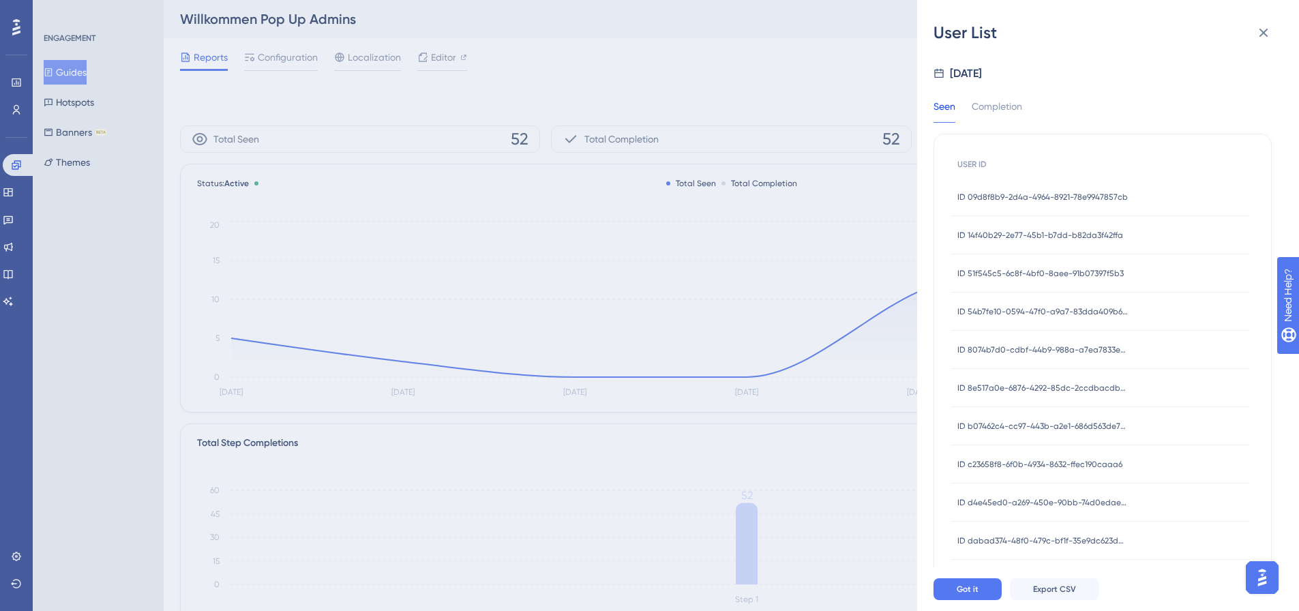
click at [1055, 233] on span "ID 14f40b29-2e77-45b1-b7dd-b82da3f42ffa" at bounding box center [1041, 235] width 166 height 11
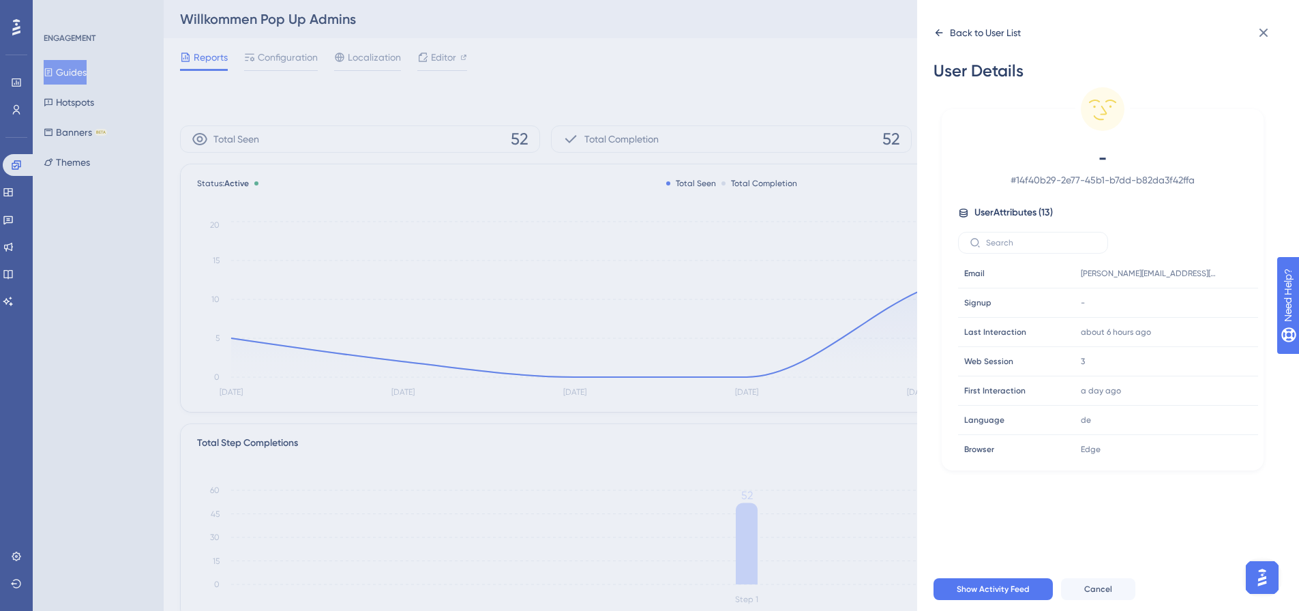
click at [960, 31] on div "Back to User List" at bounding box center [985, 33] width 71 height 16
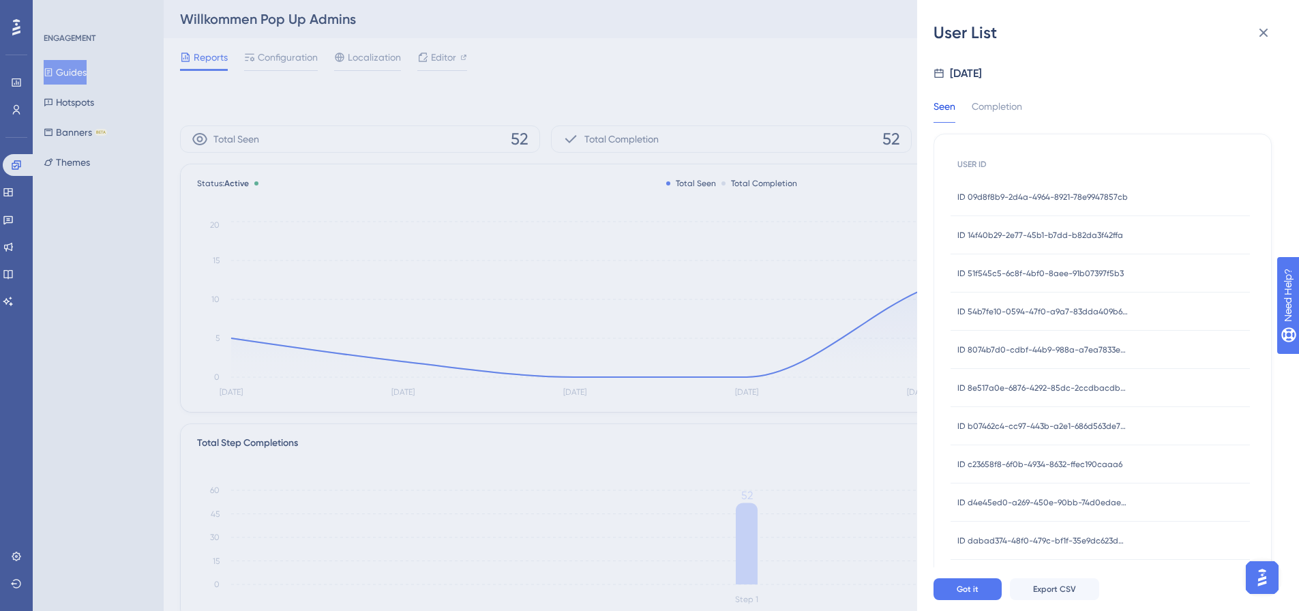
click at [1066, 276] on span "ID 51f545c5-6c8f-4bf0-8aee-91b07397f5b3" at bounding box center [1041, 273] width 166 height 11
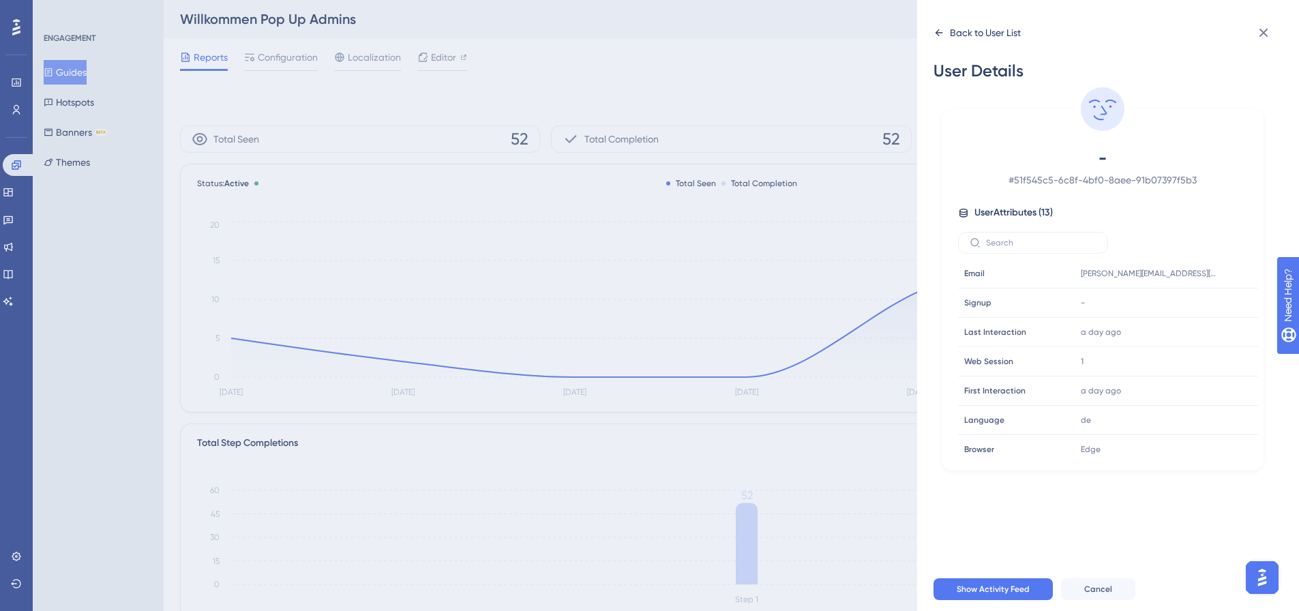
click at [949, 31] on div "Back to User List" at bounding box center [977, 33] width 87 height 22
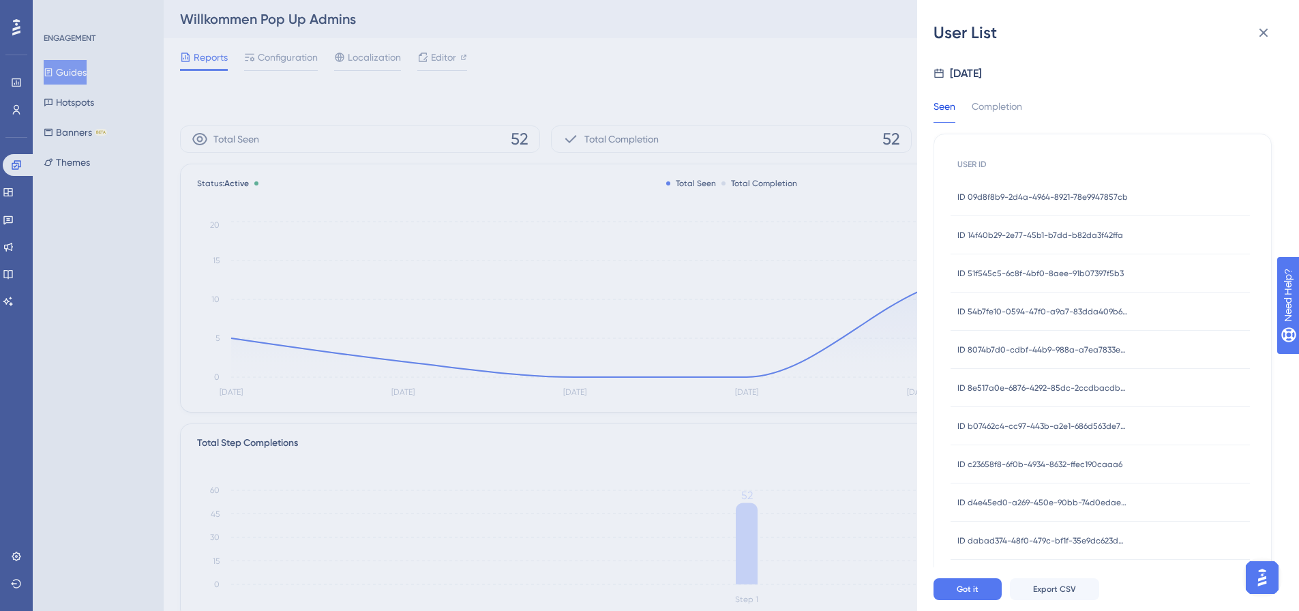
click at [1078, 314] on span "ID 54b7fe10-0594-47f0-a9a7-83dda409b625" at bounding box center [1043, 311] width 171 height 11
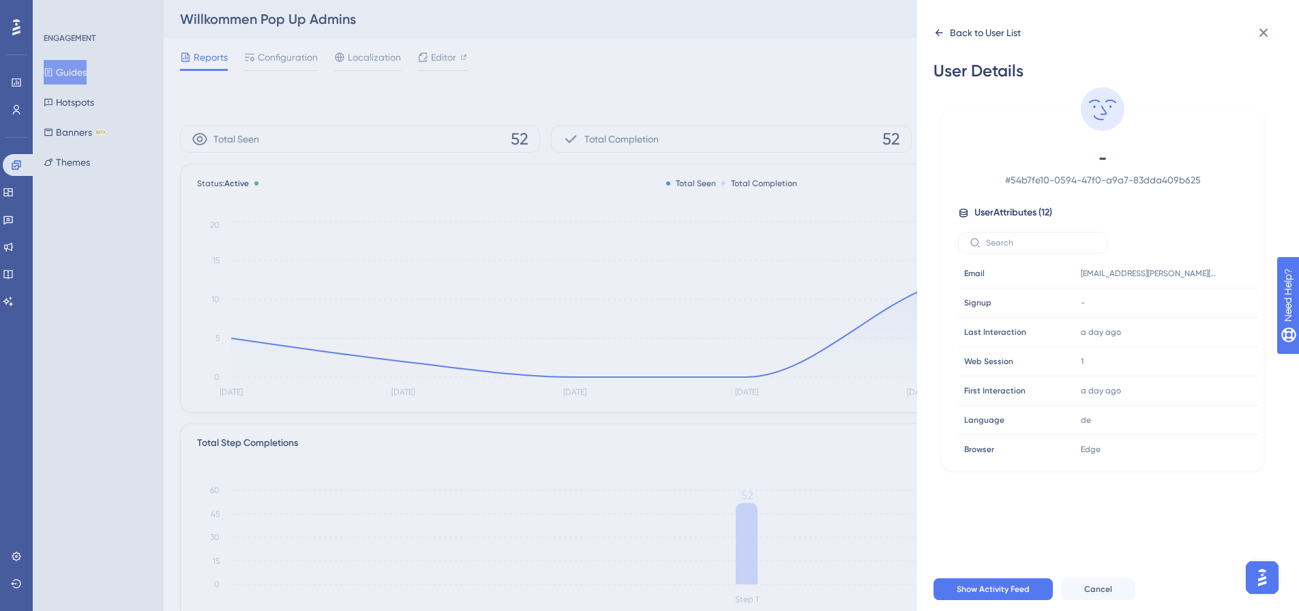
click at [975, 33] on div "Back to User List" at bounding box center [985, 33] width 71 height 16
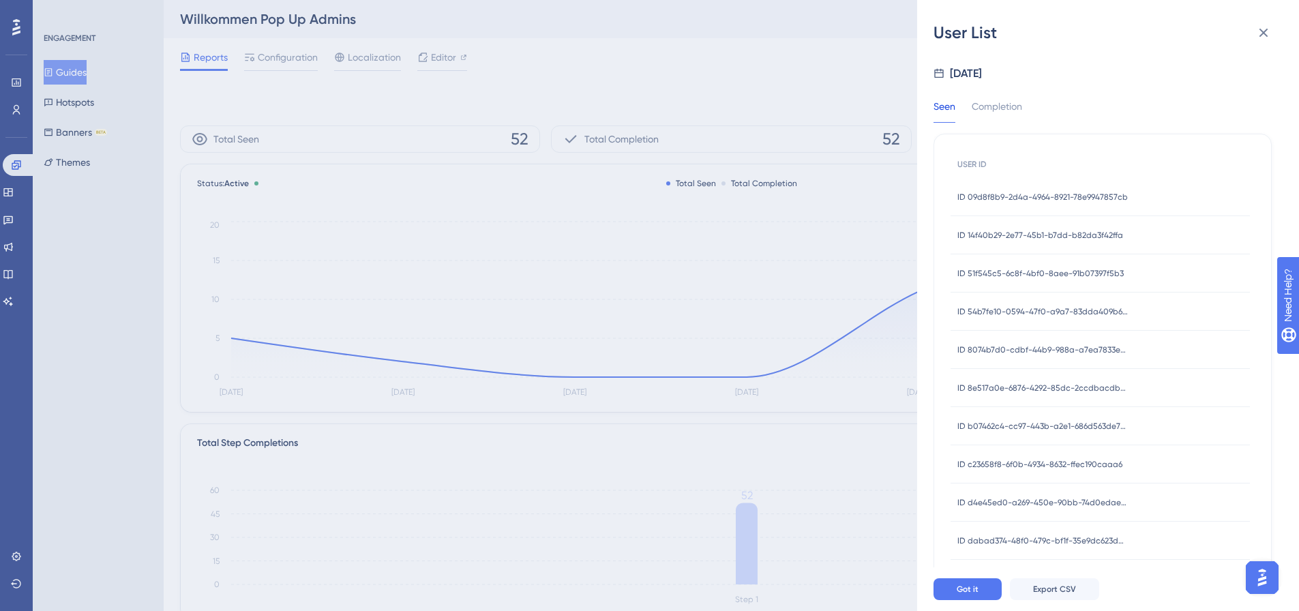
click at [80, 71] on div "User List [DATE] Seen Completion USER ID ID 09d8f8b9-2d4a-4964-8921-78e9947857c…" at bounding box center [649, 305] width 1299 height 611
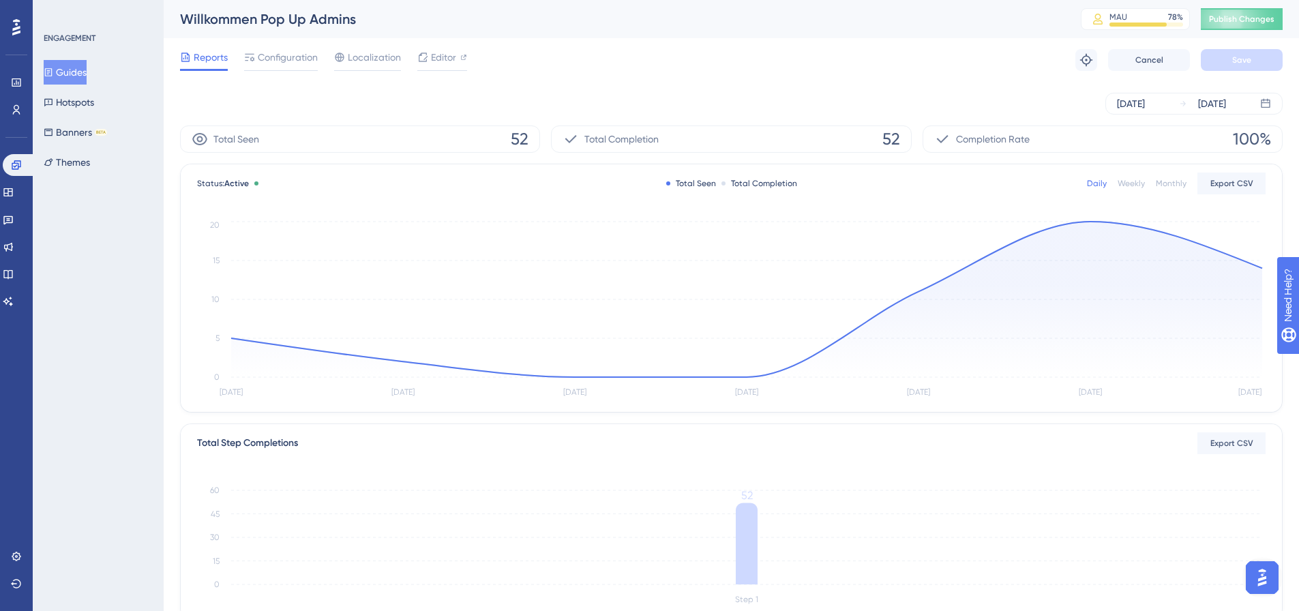
click at [80, 71] on button "Guides" at bounding box center [65, 72] width 43 height 25
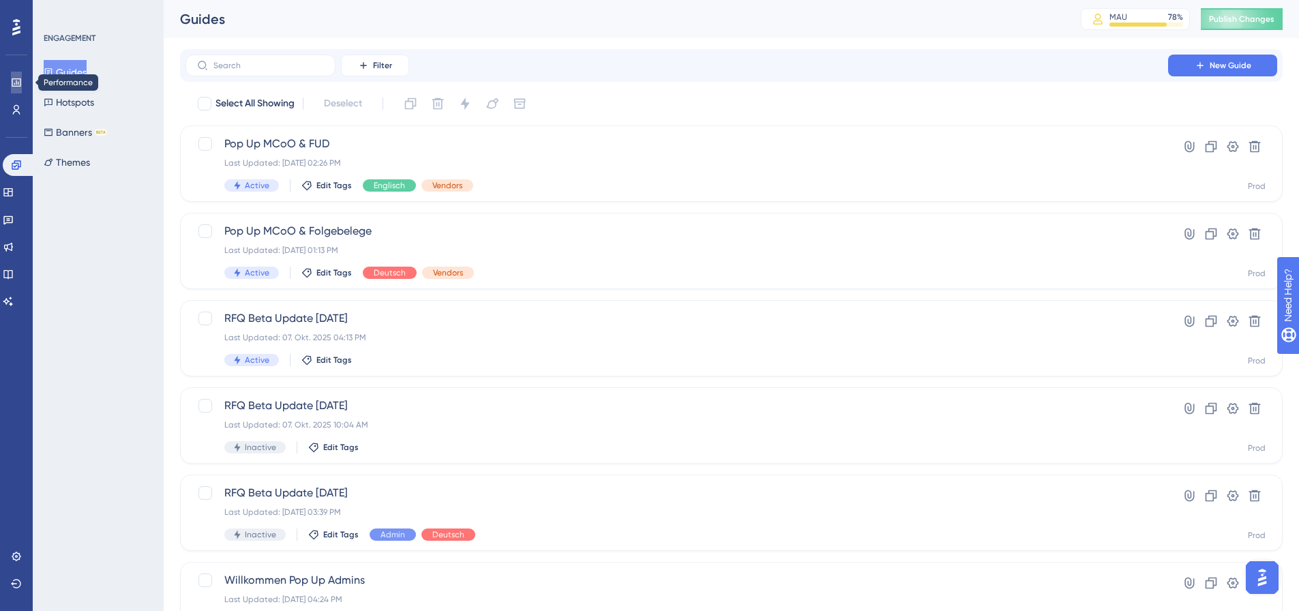
click at [16, 86] on icon at bounding box center [16, 82] width 9 height 8
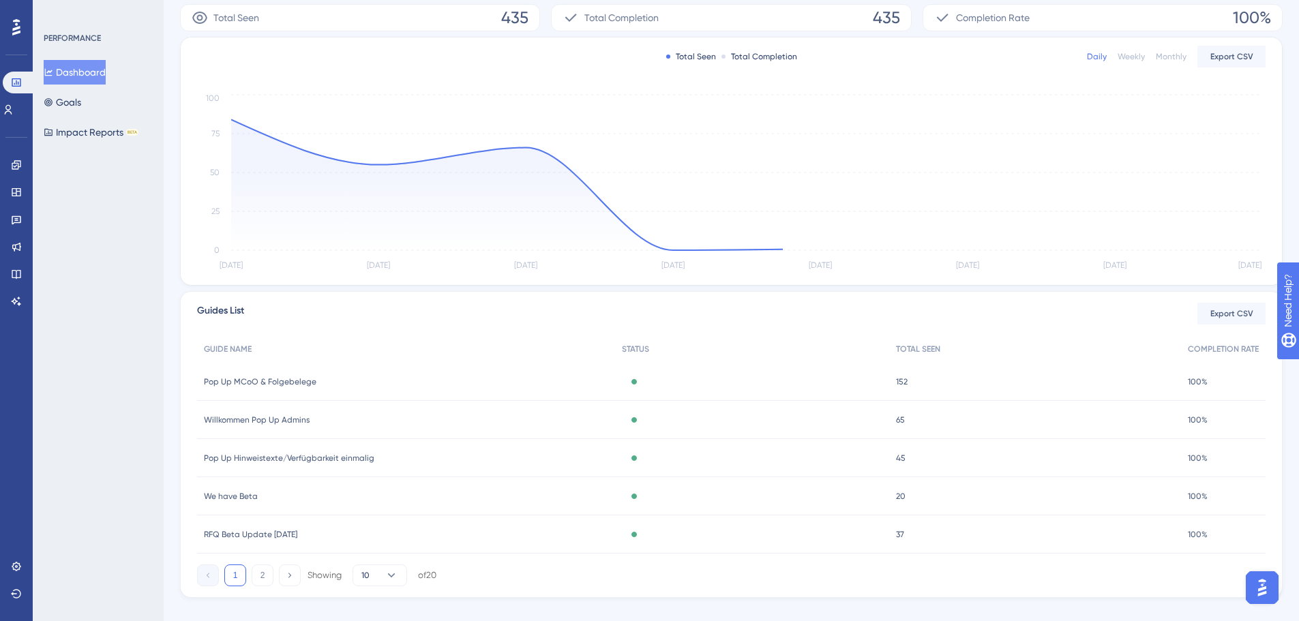
scroll to position [262, 0]
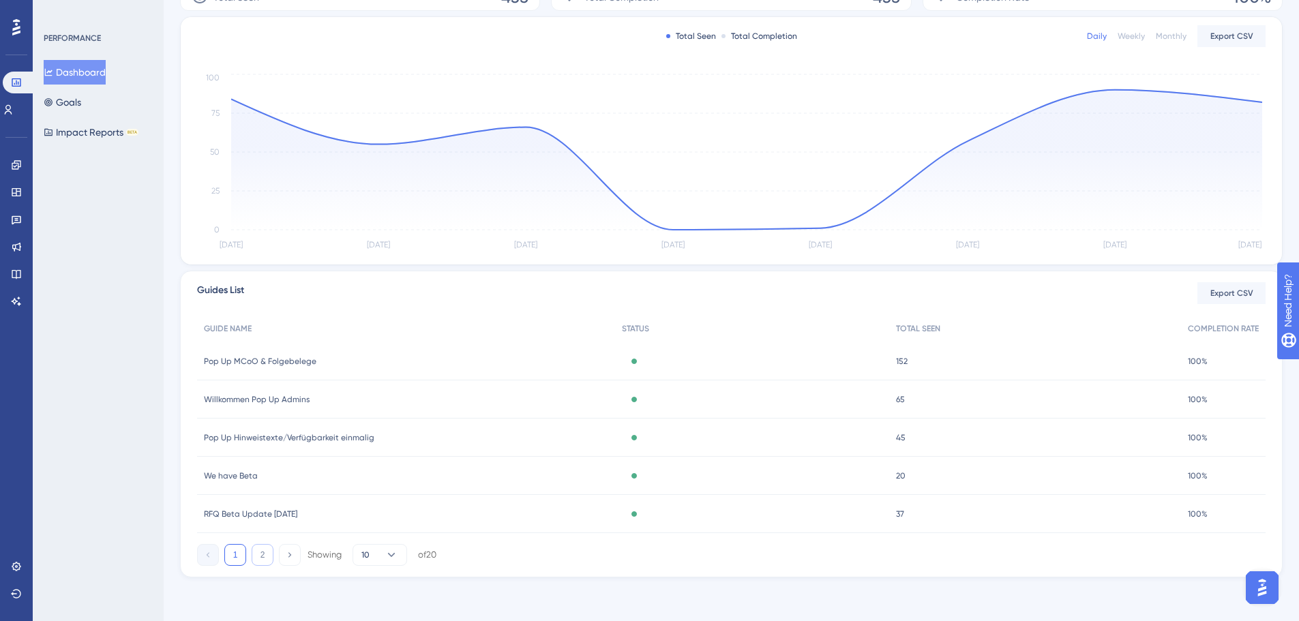
click at [267, 559] on button "2" at bounding box center [263, 555] width 22 height 22
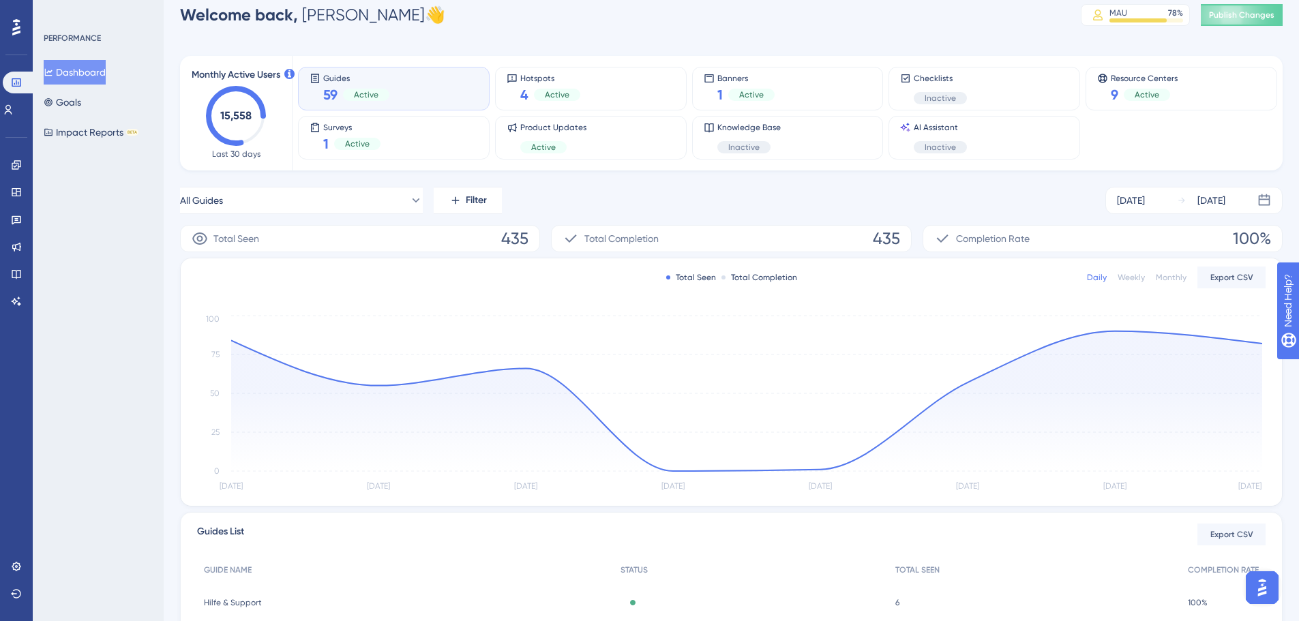
scroll to position [0, 0]
